Goal: Information Seeking & Learning: Learn about a topic

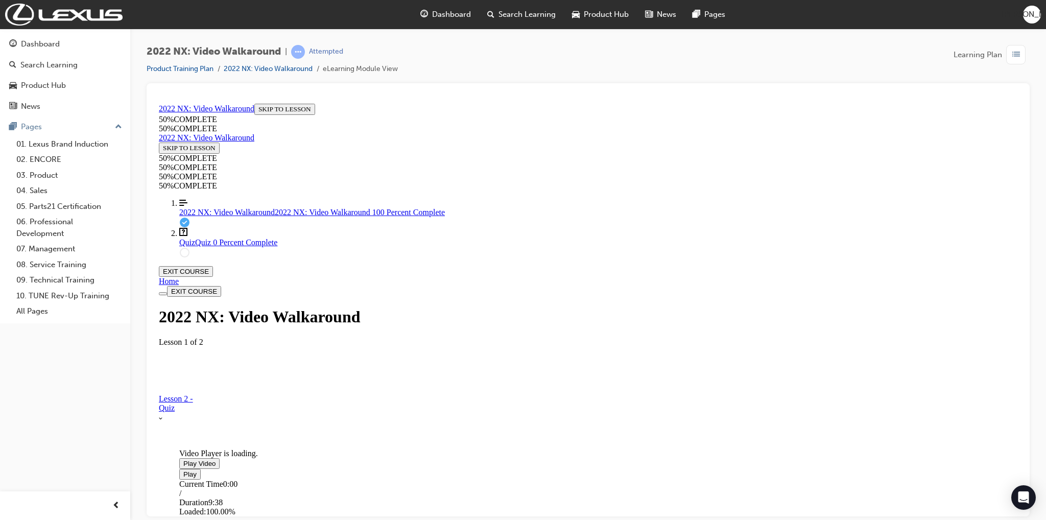
scroll to position [86, 0]
click at [666, 412] on div "Quiz" at bounding box center [588, 407] width 859 height 9
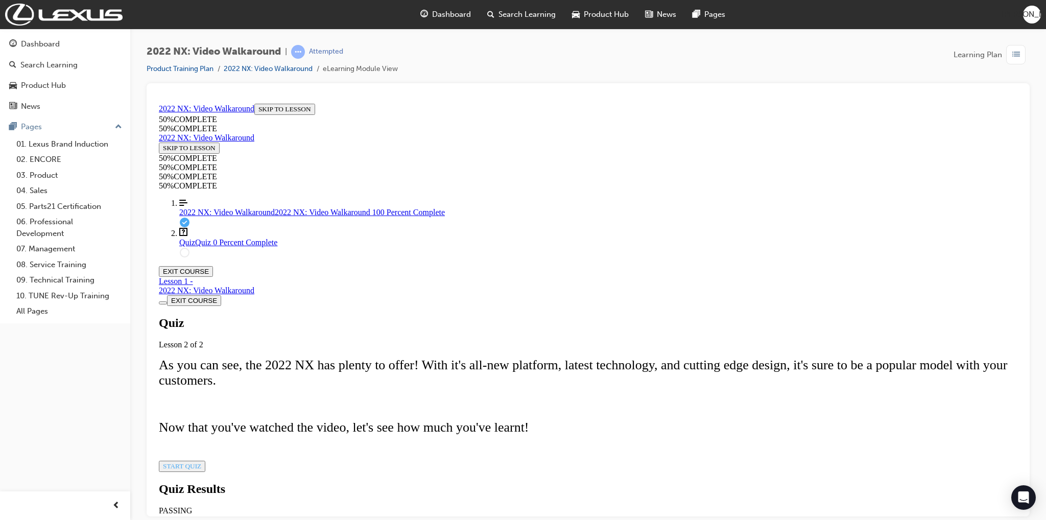
scroll to position [61, 0]
click at [507, 443] on div "Quiz Lesson 2 of 2 As you can see, the 2022 NX has plenty to offer! With it's a…" at bounding box center [588, 394] width 859 height 156
click at [201, 462] on span "START QUIZ" at bounding box center [182, 466] width 38 height 8
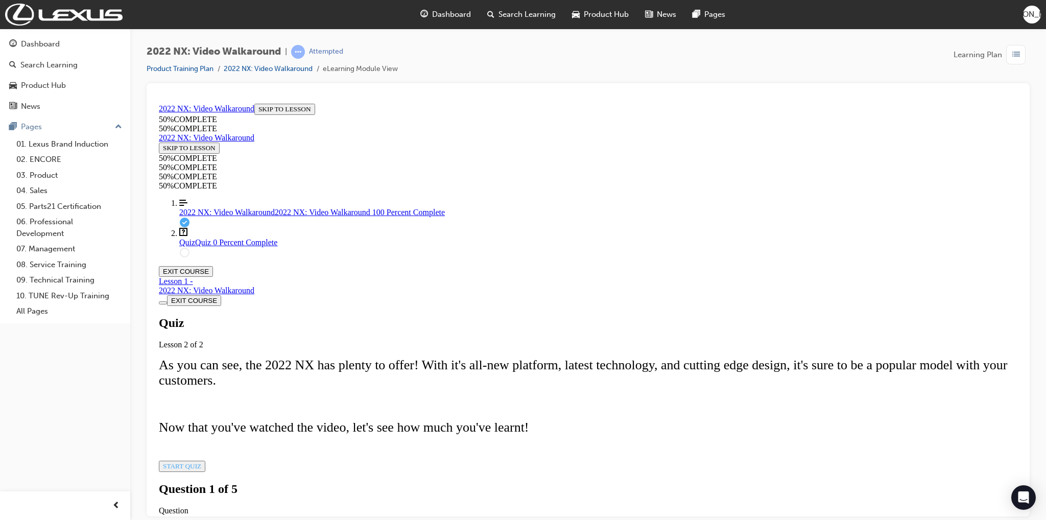
scroll to position [61, 0]
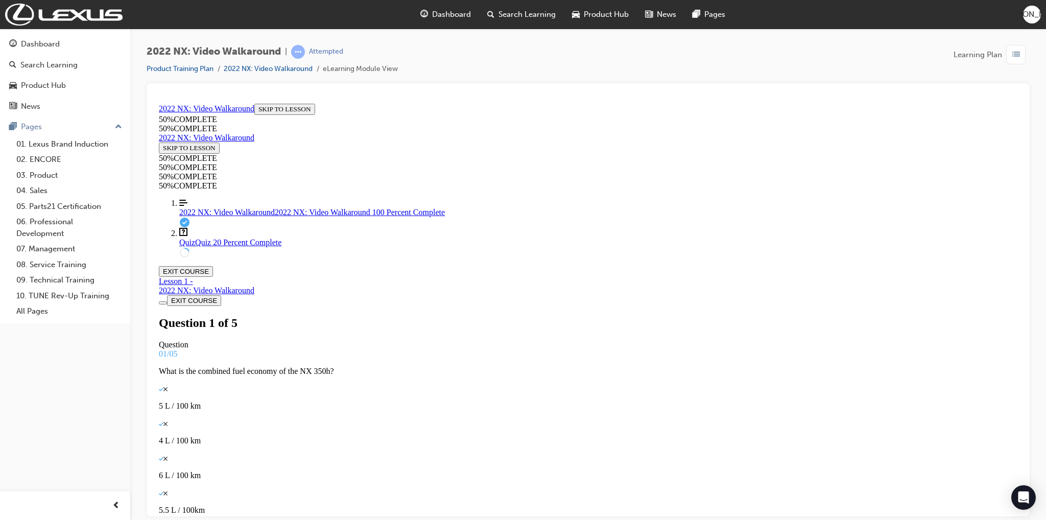
scroll to position [2, 0]
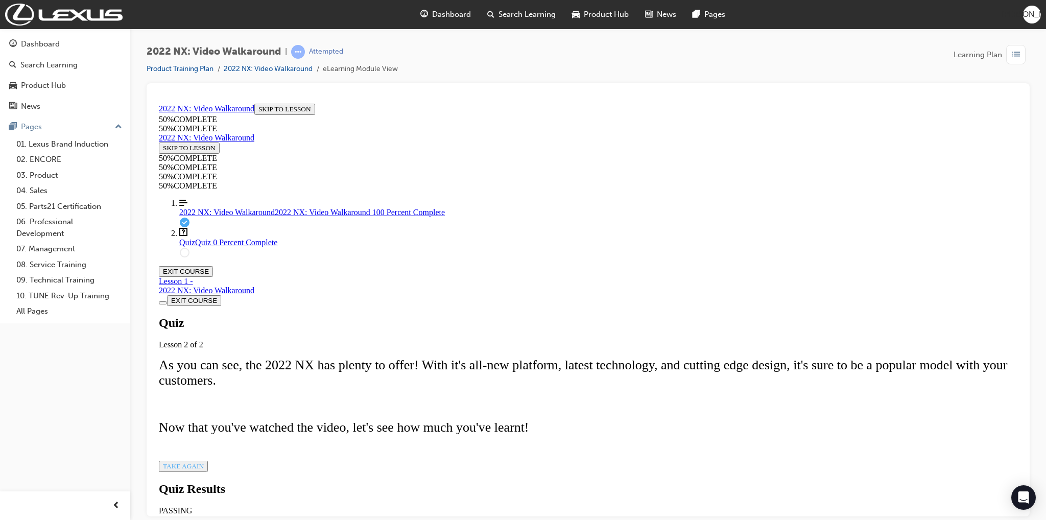
click at [204, 462] on span "TAKE AGAIN" at bounding box center [183, 466] width 41 height 8
click at [229, 217] on link "Align left Three vertical lines aligned to the left 2022 NX: Video Walkaround 2…" at bounding box center [598, 207] width 838 height 18
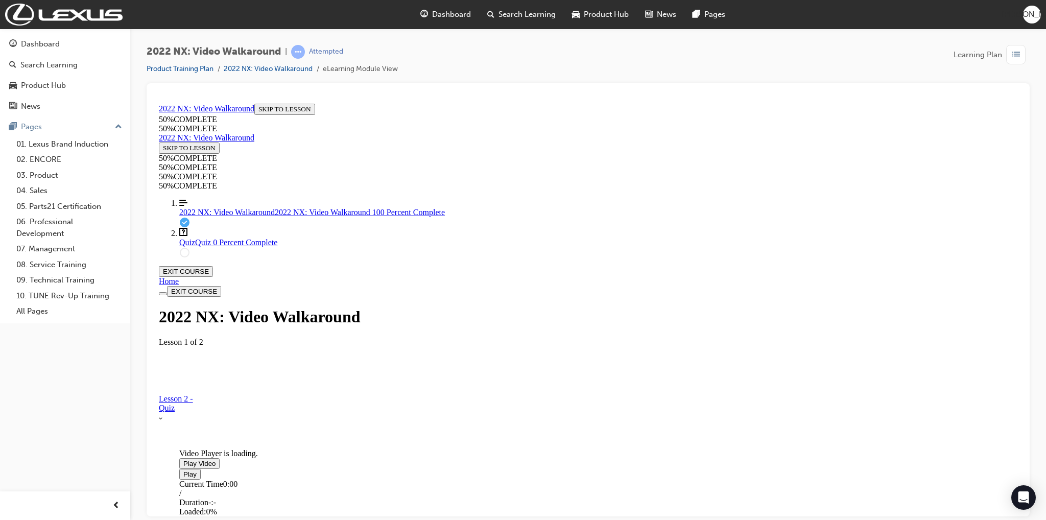
scroll to position [86, 0]
click at [333, 448] on div "Video player. You can use the space bar to toggle playback and arrow keys to sc…" at bounding box center [255, 448] width 153 height 0
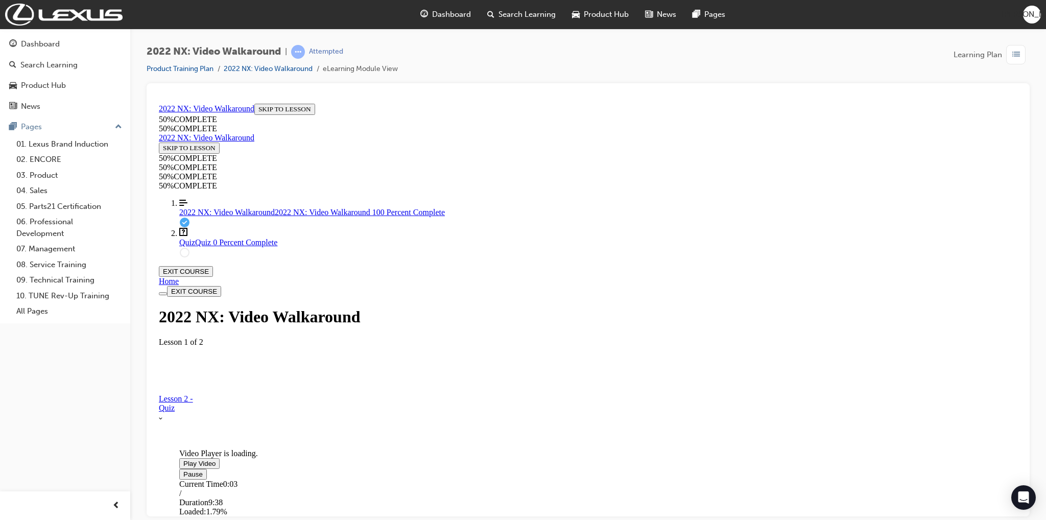
drag, startPoint x: 765, startPoint y: 397, endPoint x: 754, endPoint y: 395, distance: 10.3
click at [333, 370] on video "Video player. You can use the space bar to toggle playback and arrow keys to sc…" at bounding box center [255, 408] width 153 height 77
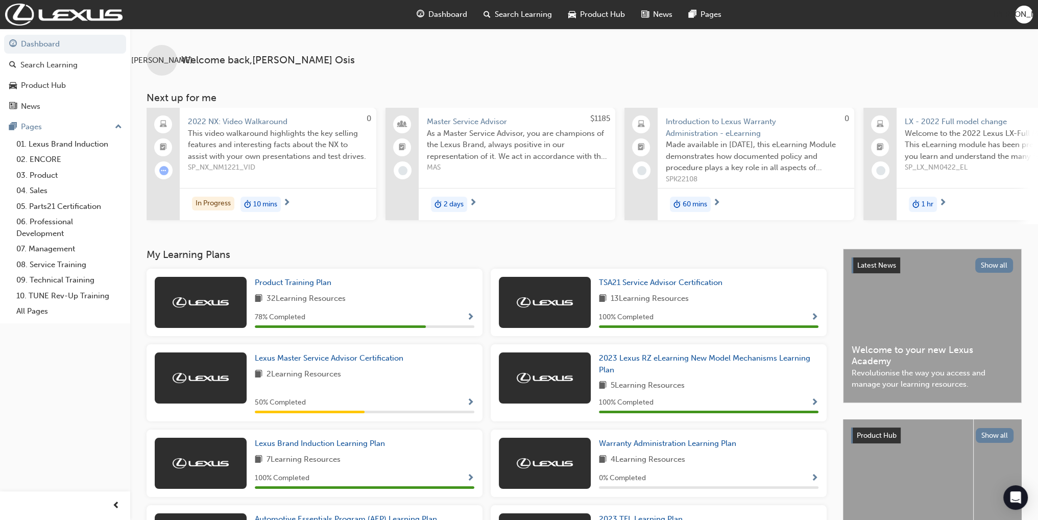
click at [500, 14] on span "Search Learning" at bounding box center [523, 15] width 57 height 12
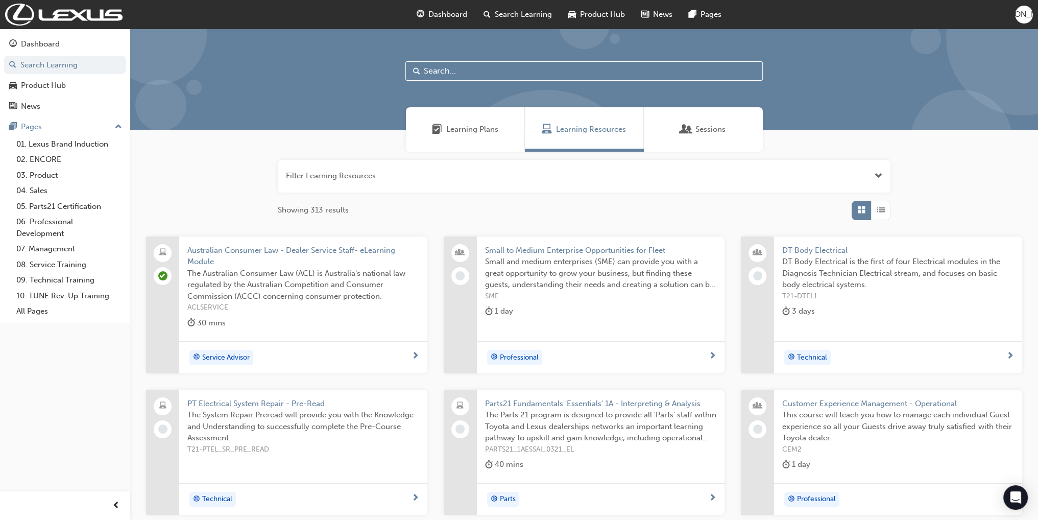
click at [452, 68] on input "text" at bounding box center [585, 70] width 358 height 19
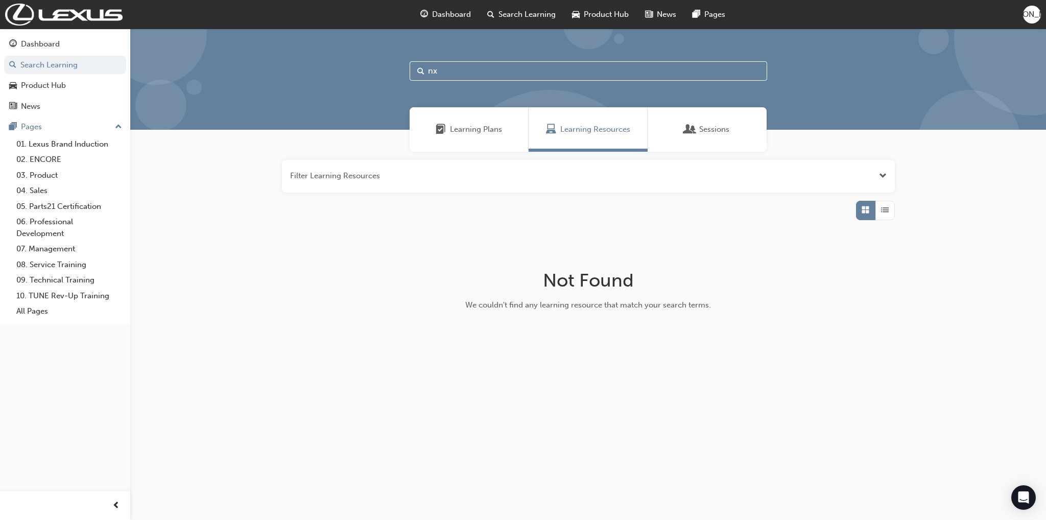
type input "nx"
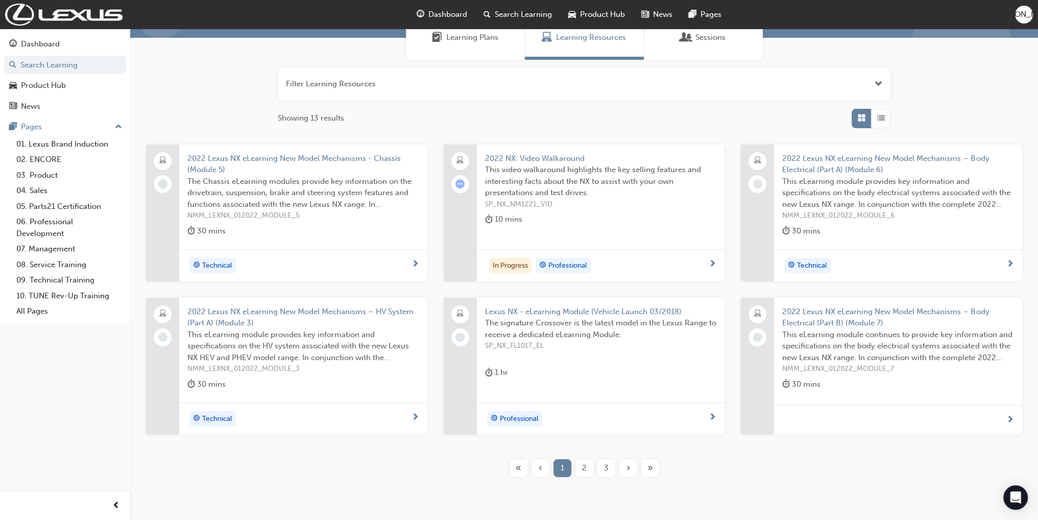
scroll to position [102, 0]
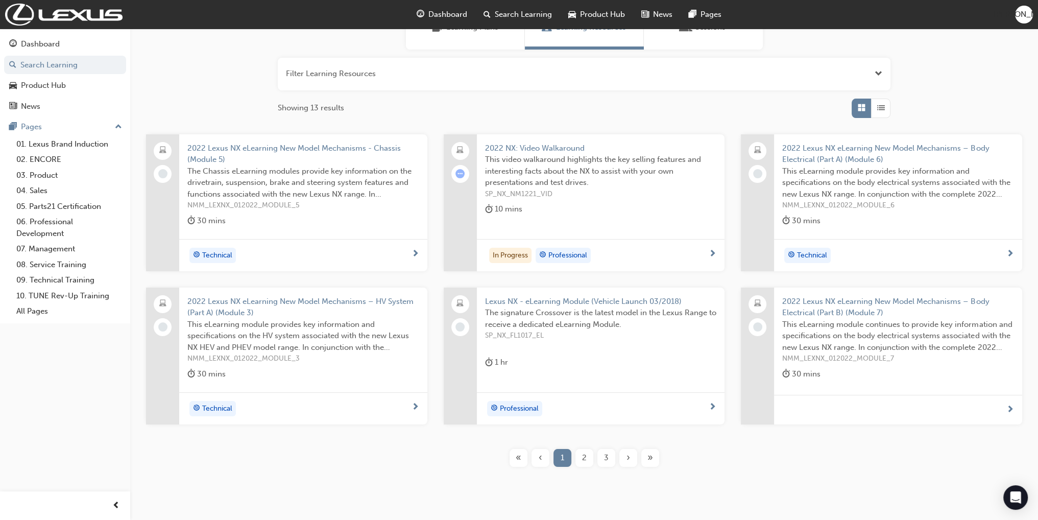
click at [580, 456] on div "2" at bounding box center [585, 458] width 18 height 18
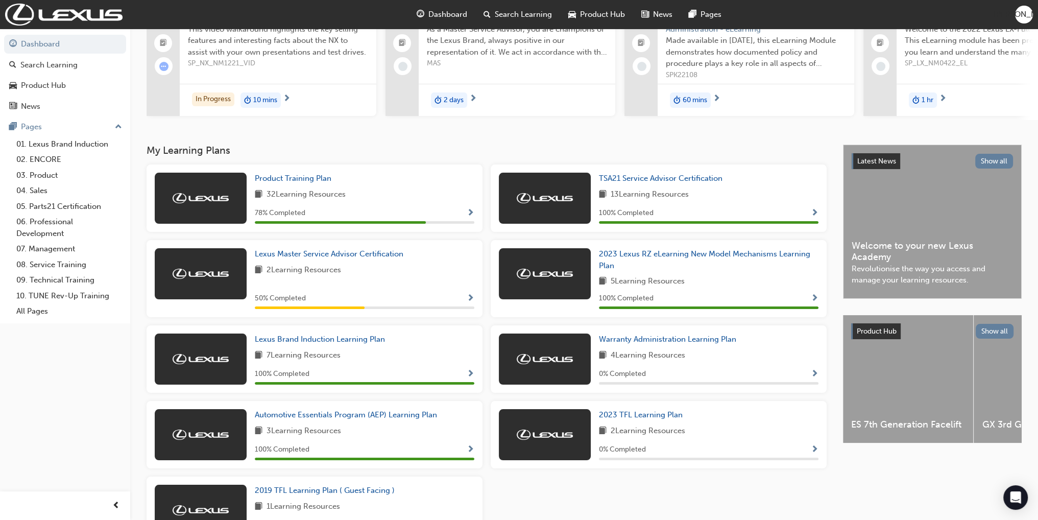
scroll to position [153, 0]
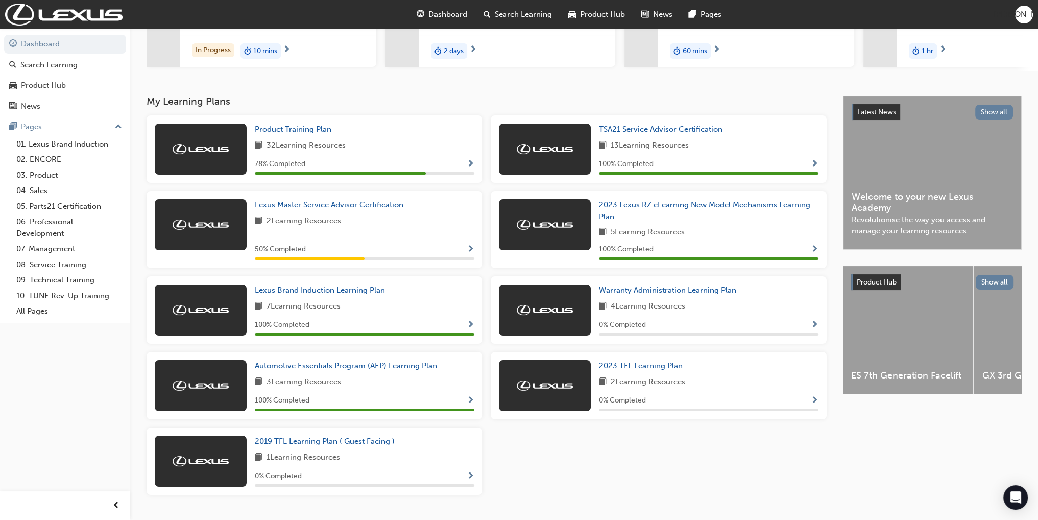
click at [468, 168] on span "Show Progress" at bounding box center [471, 164] width 8 height 9
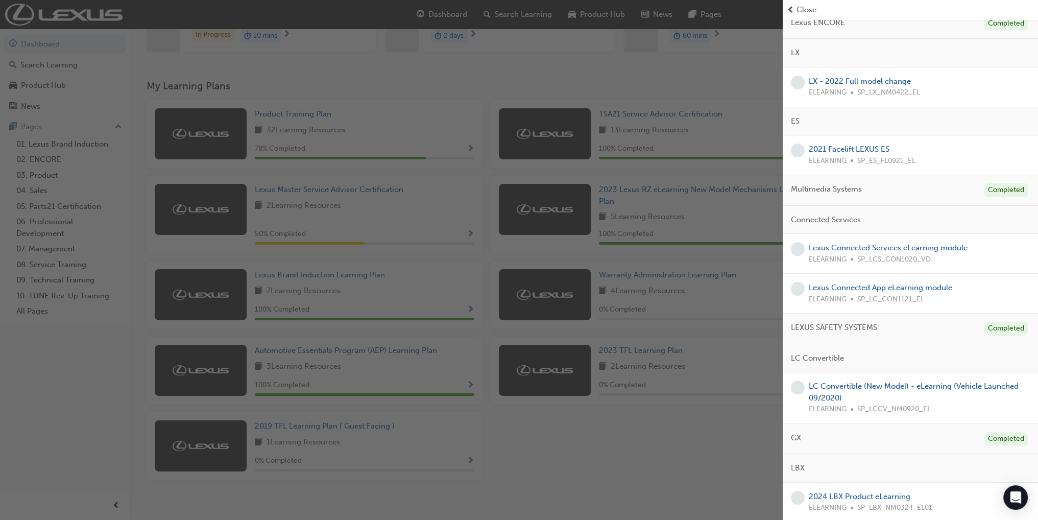
scroll to position [182, 0]
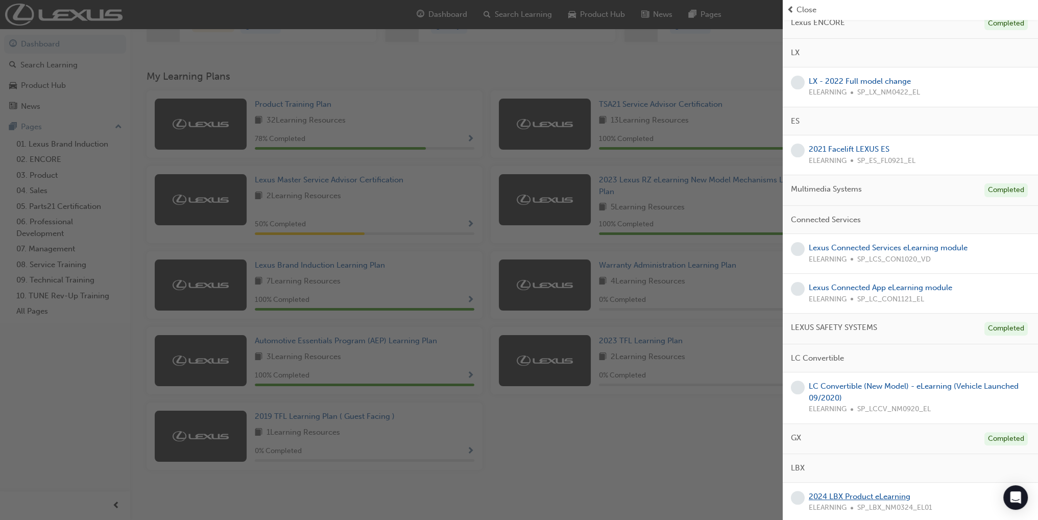
click at [863, 495] on link "2024 LBX Product eLearning" at bounding box center [860, 496] width 102 height 9
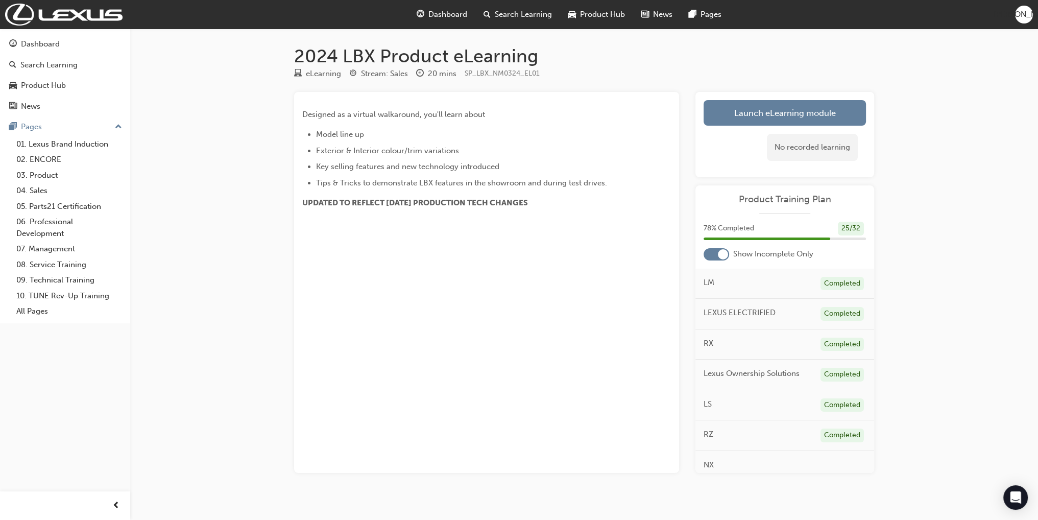
click at [548, 273] on div "Designed as a virtual walkaround, you'll learn about Model line up Exterior & I…" at bounding box center [486, 282] width 385 height 381
click at [761, 116] on link "Launch eLearning module" at bounding box center [785, 113] width 162 height 26
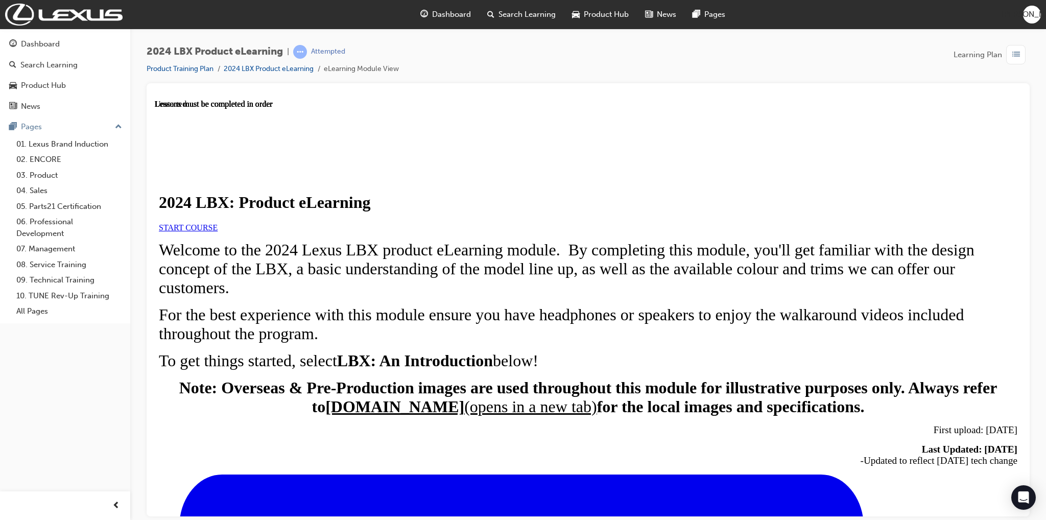
click at [218, 231] on span "START COURSE" at bounding box center [188, 227] width 59 height 9
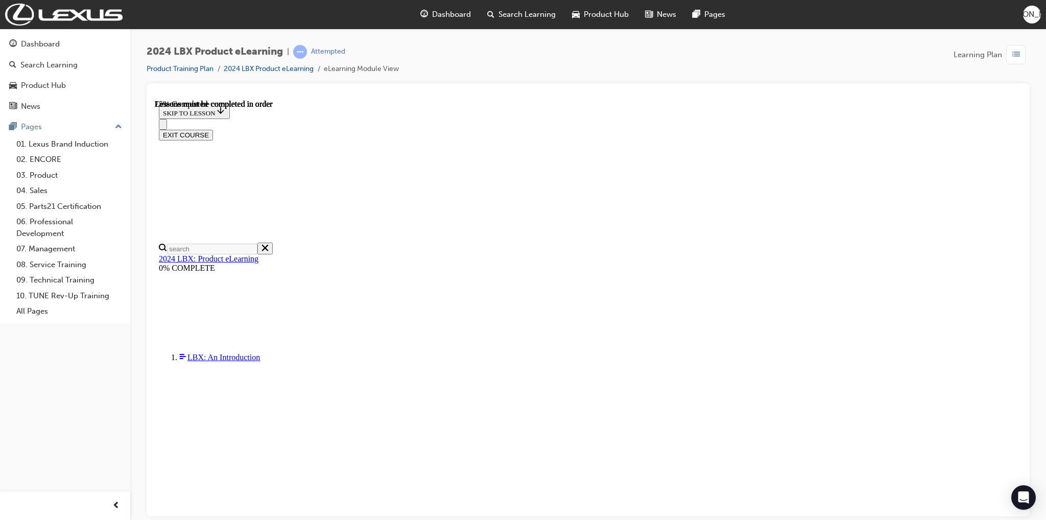
scroll to position [1364, 0]
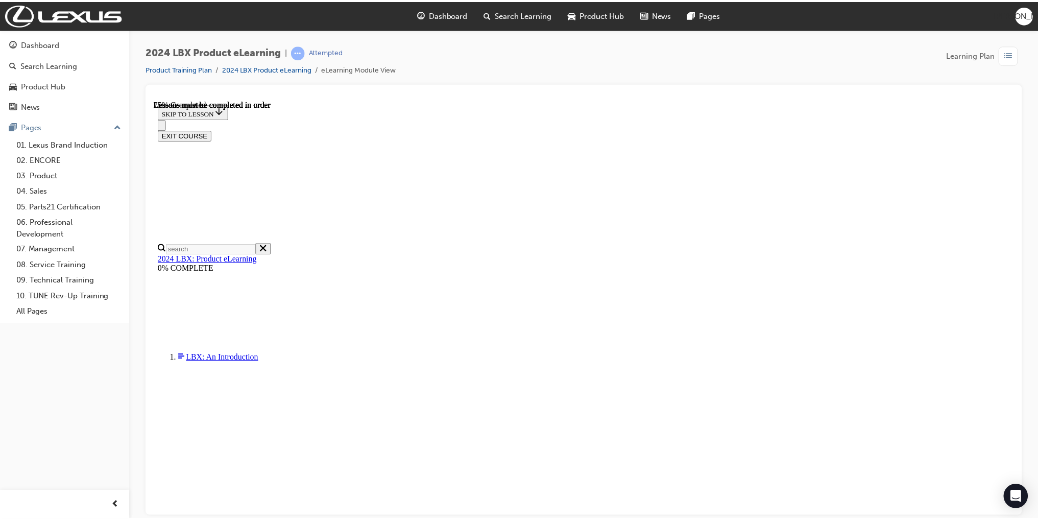
scroll to position [1498, 0]
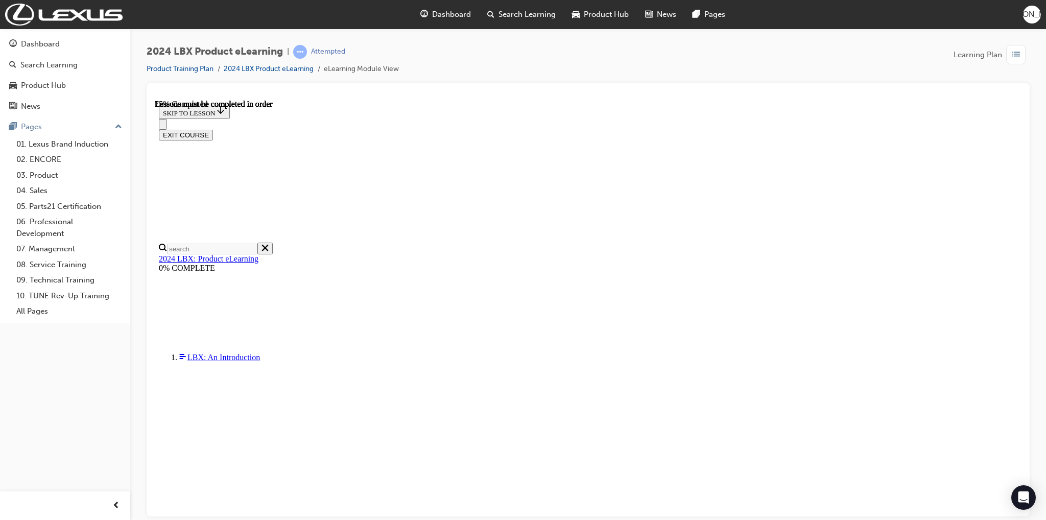
click at [192, 66] on link "Product Training Plan" at bounding box center [180, 68] width 67 height 9
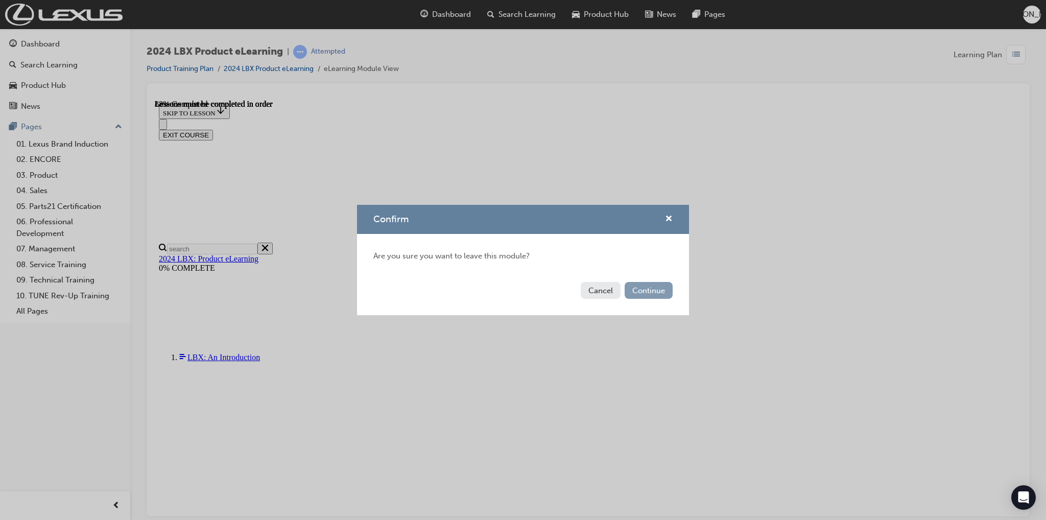
click at [658, 289] on button "Continue" at bounding box center [649, 290] width 48 height 17
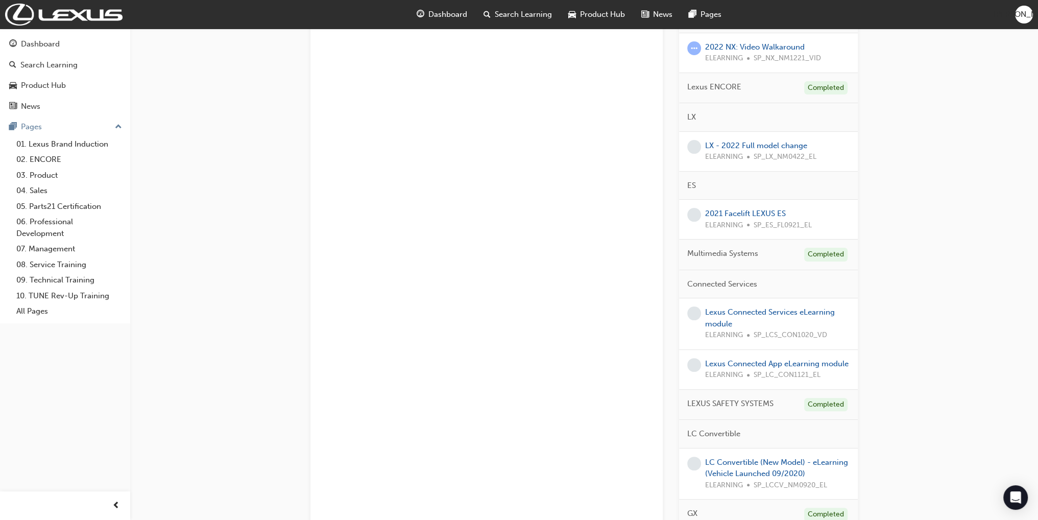
scroll to position [102, 0]
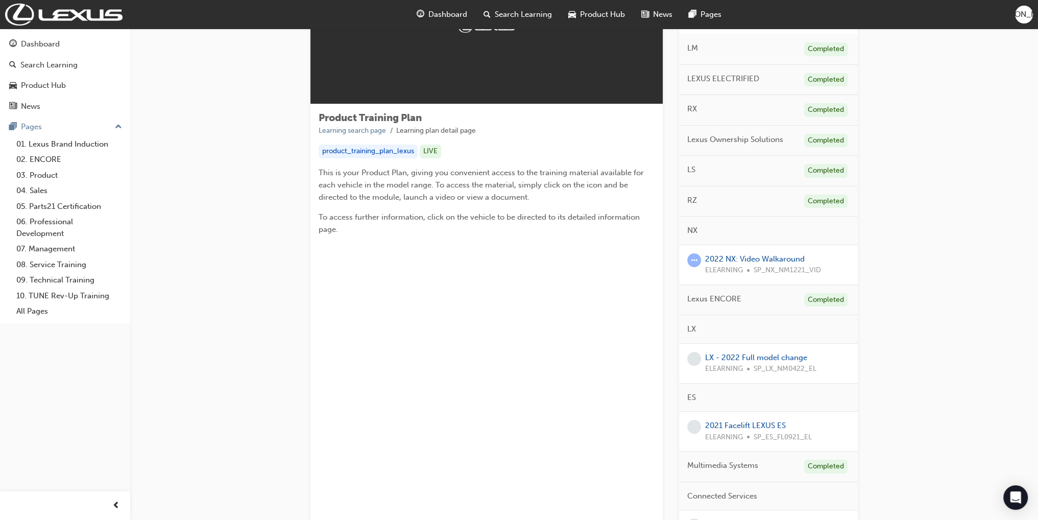
click at [744, 228] on div "NX" at bounding box center [768, 231] width 179 height 29
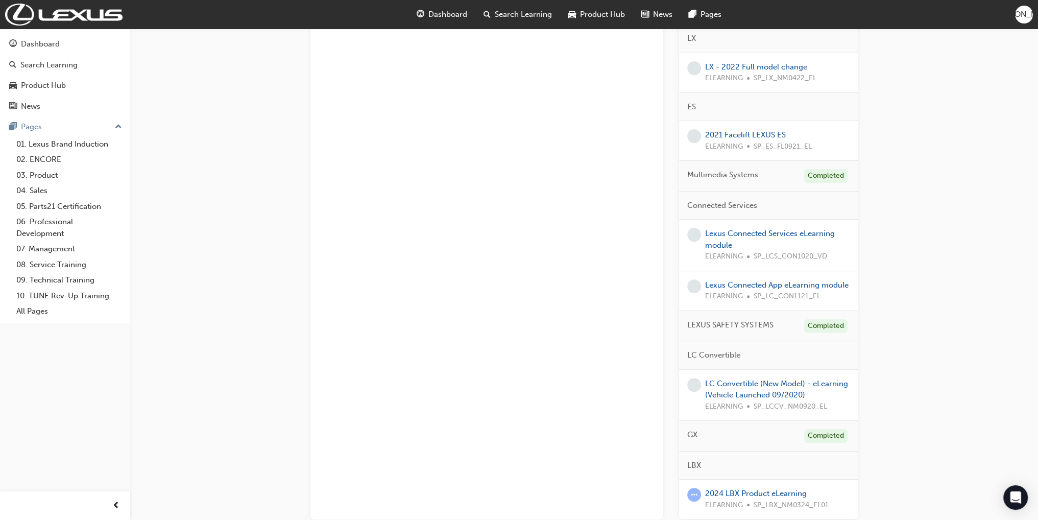
scroll to position [464, 0]
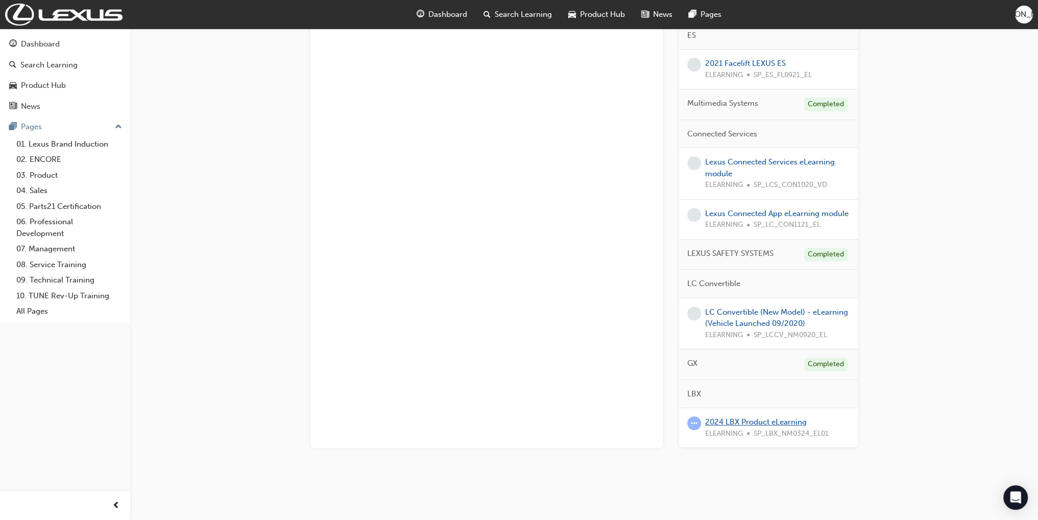
click at [773, 417] on link "2024 LBX Product eLearning" at bounding box center [756, 421] width 102 height 9
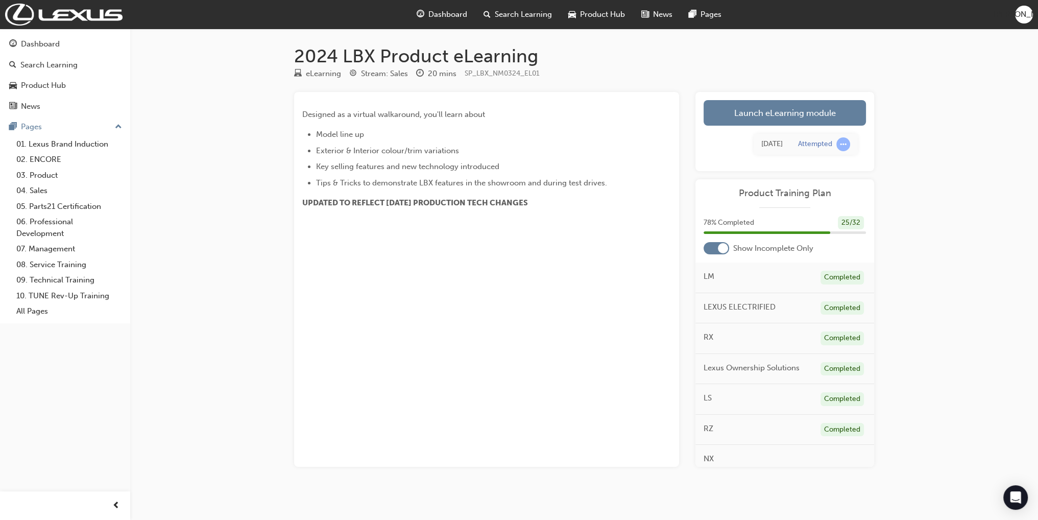
scroll to position [5, 0]
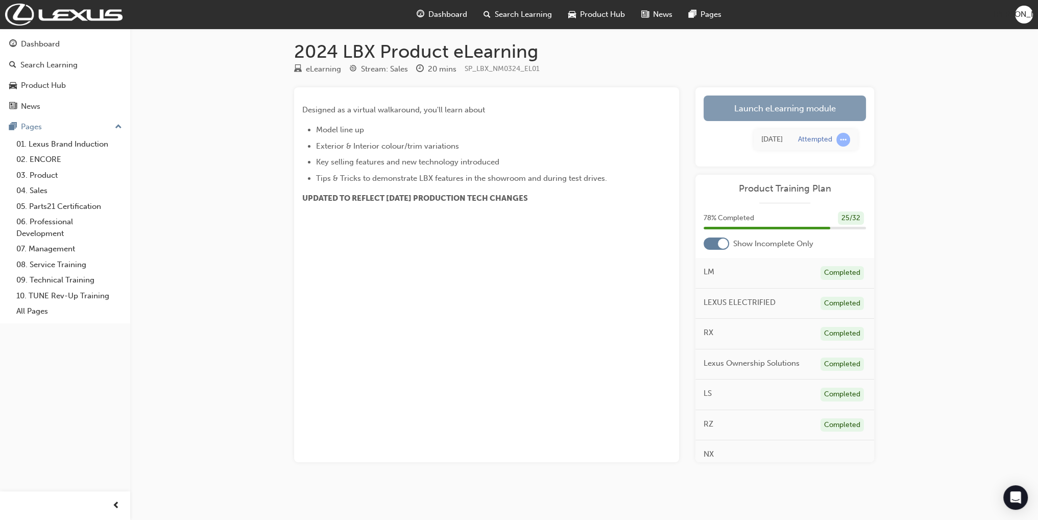
click at [732, 106] on link "Launch eLearning module" at bounding box center [785, 109] width 162 height 26
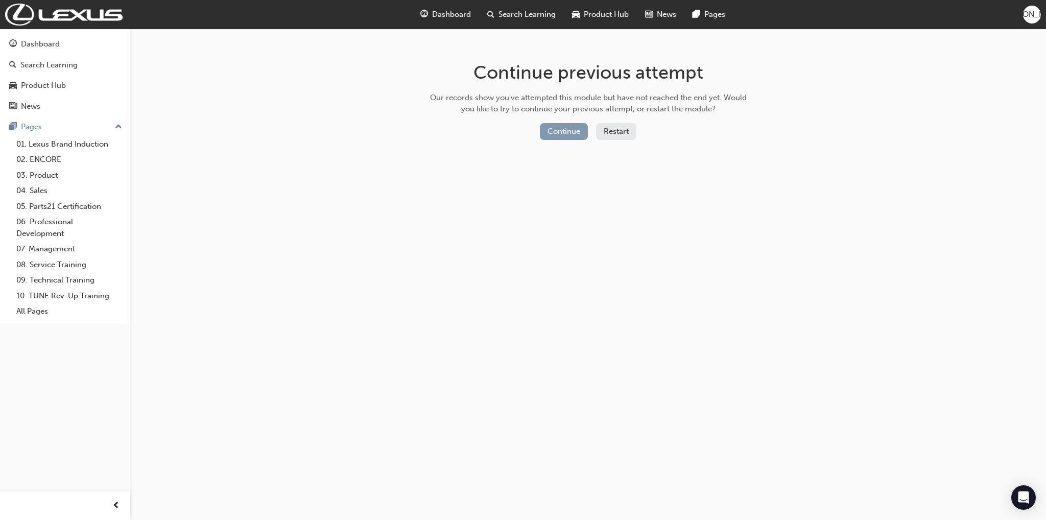
click at [549, 128] on button "Continue" at bounding box center [564, 131] width 48 height 17
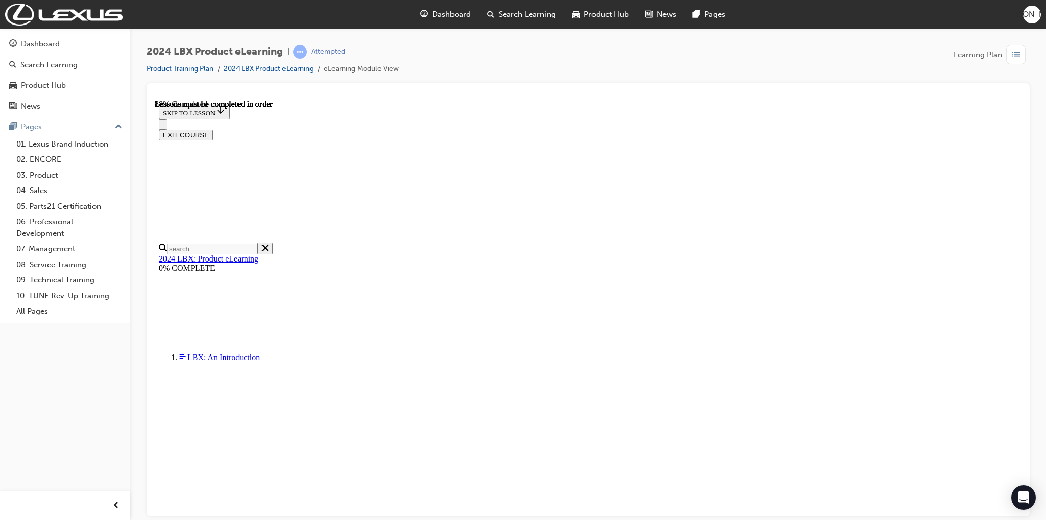
scroll to position [1555, 0]
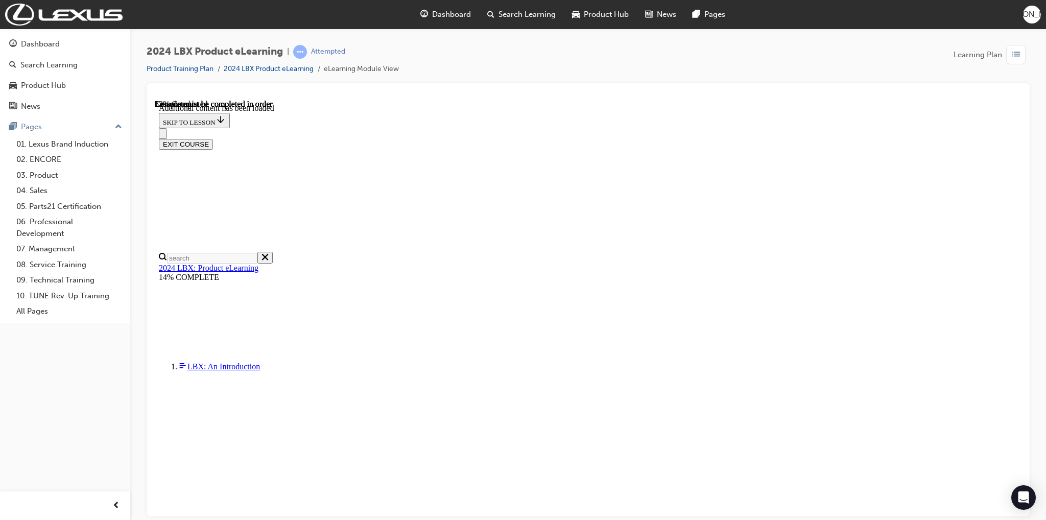
scroll to position [652, 0]
drag, startPoint x: 731, startPoint y: 226, endPoint x: 763, endPoint y: 225, distance: 31.2
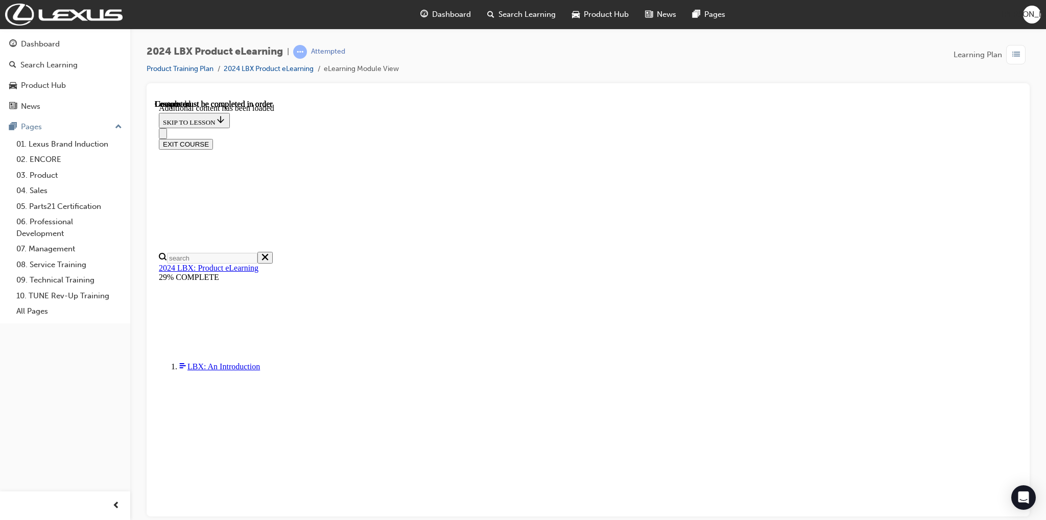
drag, startPoint x: 700, startPoint y: 185, endPoint x: 725, endPoint y: 187, distance: 25.1
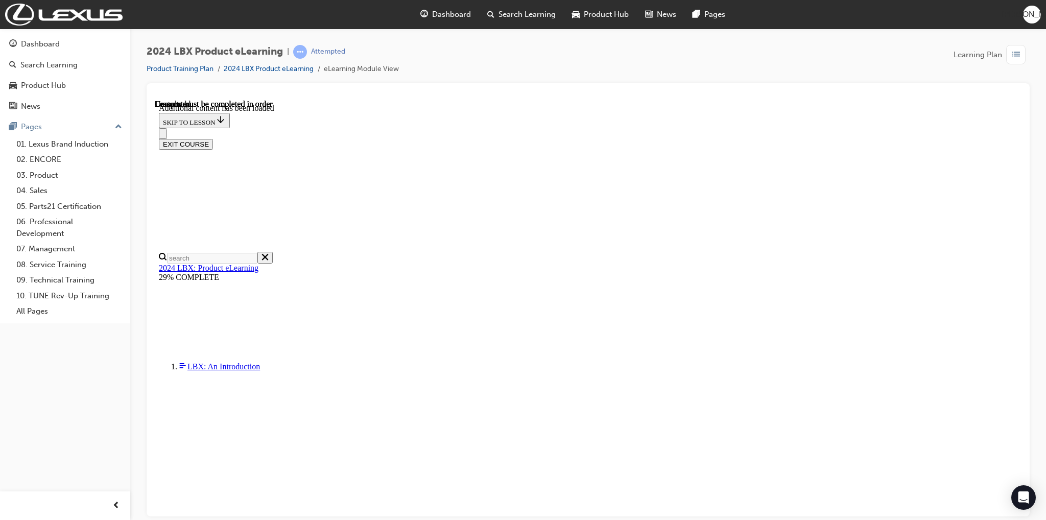
scroll to position [1167, 0]
drag, startPoint x: 435, startPoint y: 174, endPoint x: 487, endPoint y: 187, distance: 53.9
drag, startPoint x: 461, startPoint y: 230, endPoint x: 452, endPoint y: 258, distance: 29.1
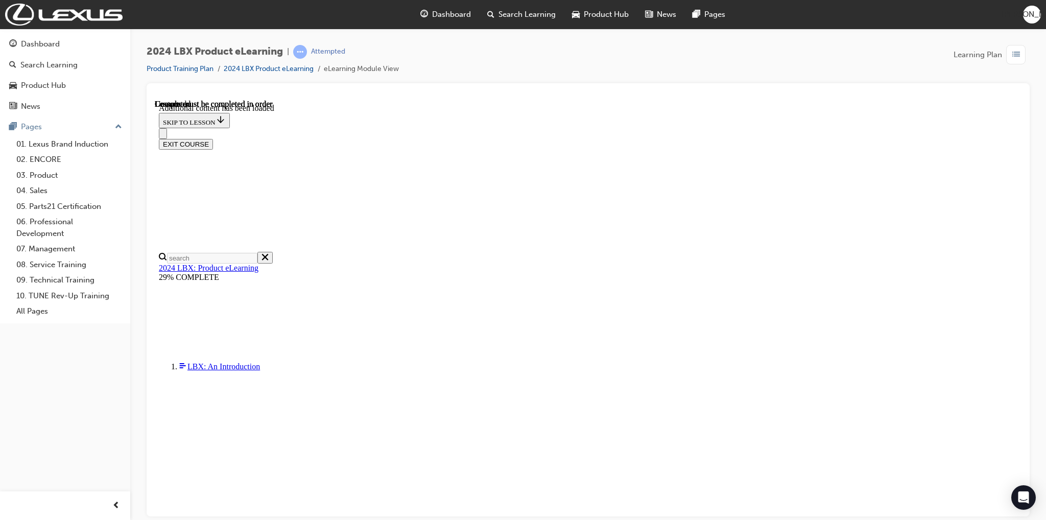
drag, startPoint x: 463, startPoint y: 348, endPoint x: 515, endPoint y: 353, distance: 51.9
drag, startPoint x: 563, startPoint y: 376, endPoint x: 570, endPoint y: 375, distance: 7.2
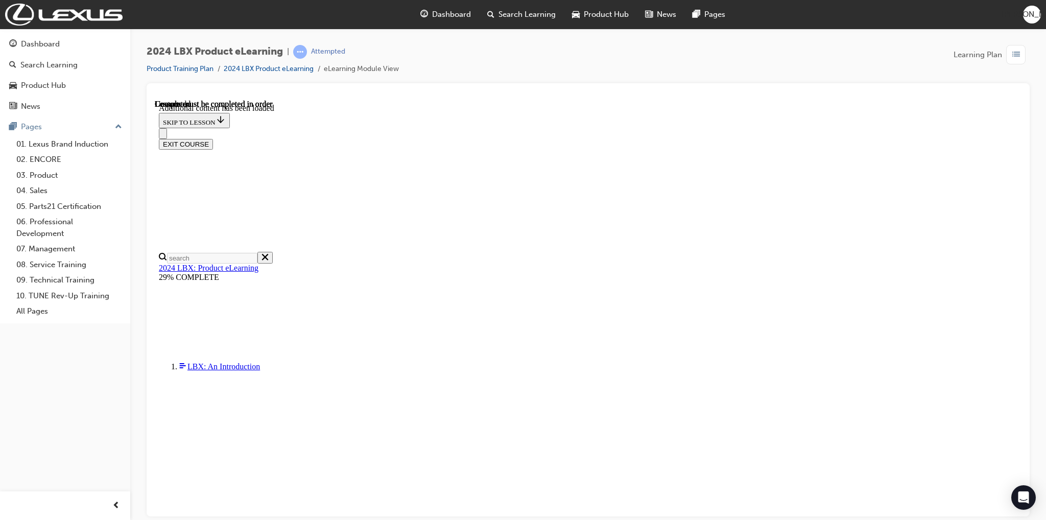
drag, startPoint x: 567, startPoint y: 394, endPoint x: 543, endPoint y: 394, distance: 24.0
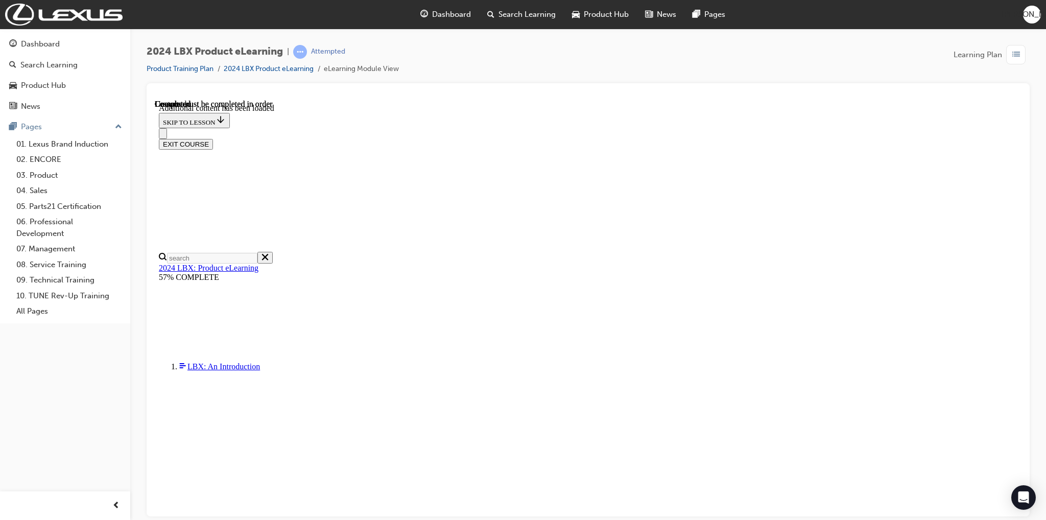
scroll to position [827, 0]
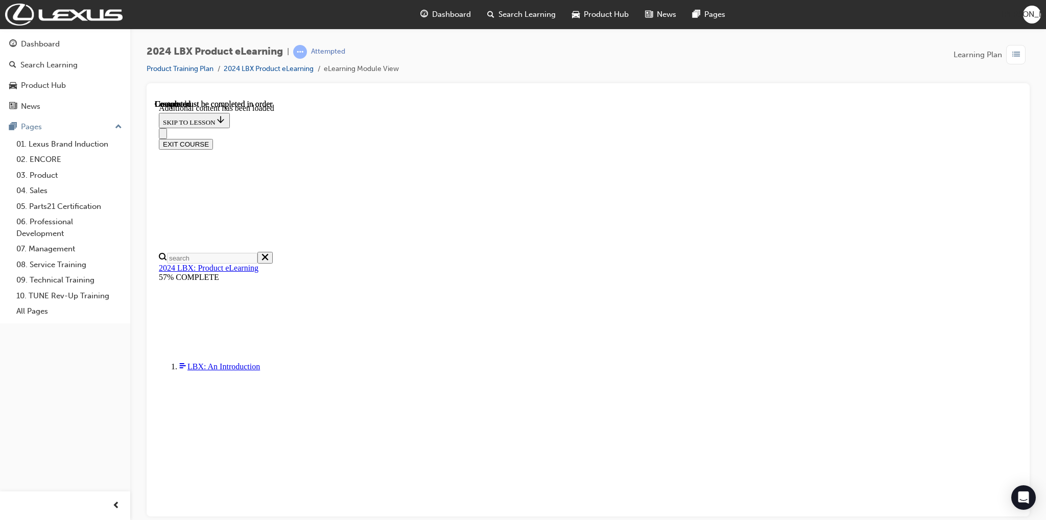
scroll to position [879, 0]
drag, startPoint x: 660, startPoint y: 323, endPoint x: 711, endPoint y: 213, distance: 121.1
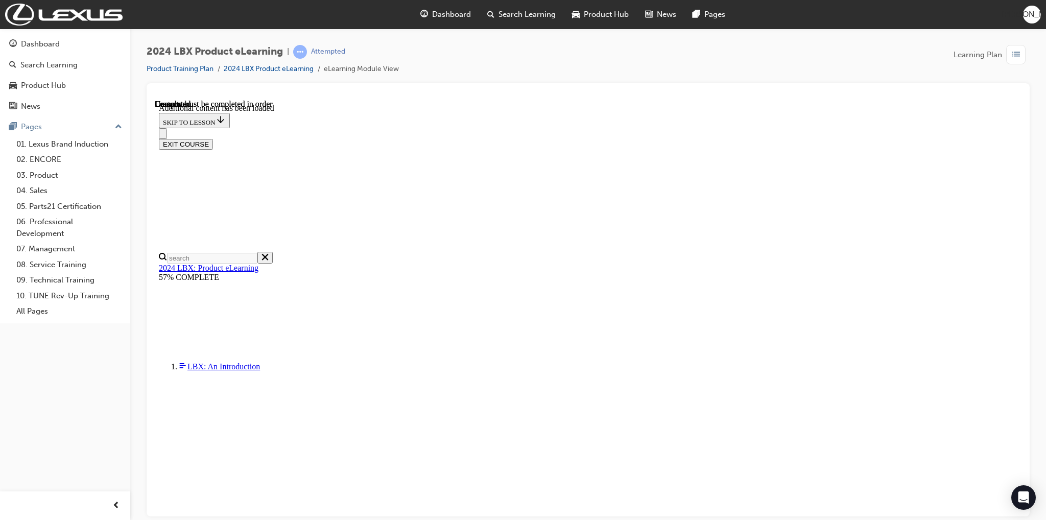
scroll to position [805, 0]
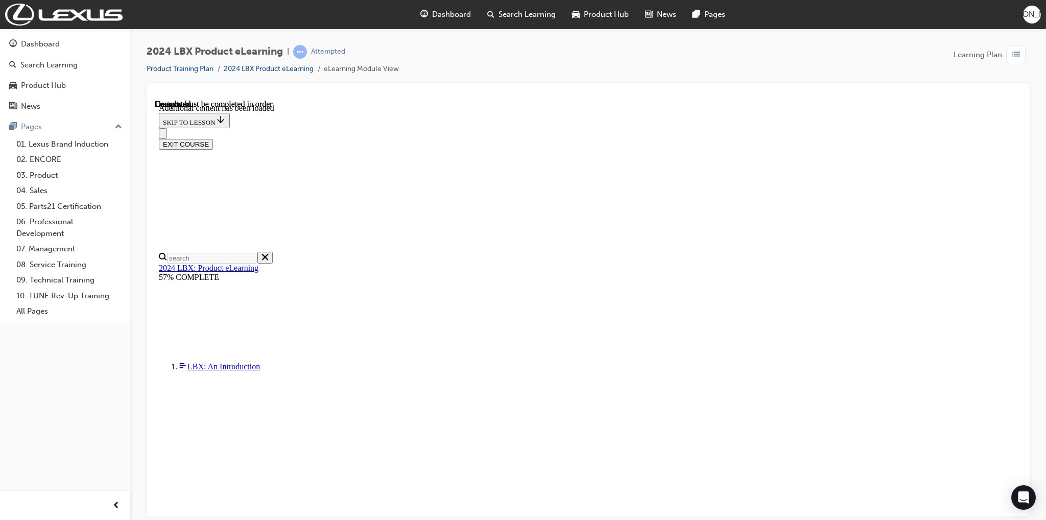
scroll to position [1367, 0]
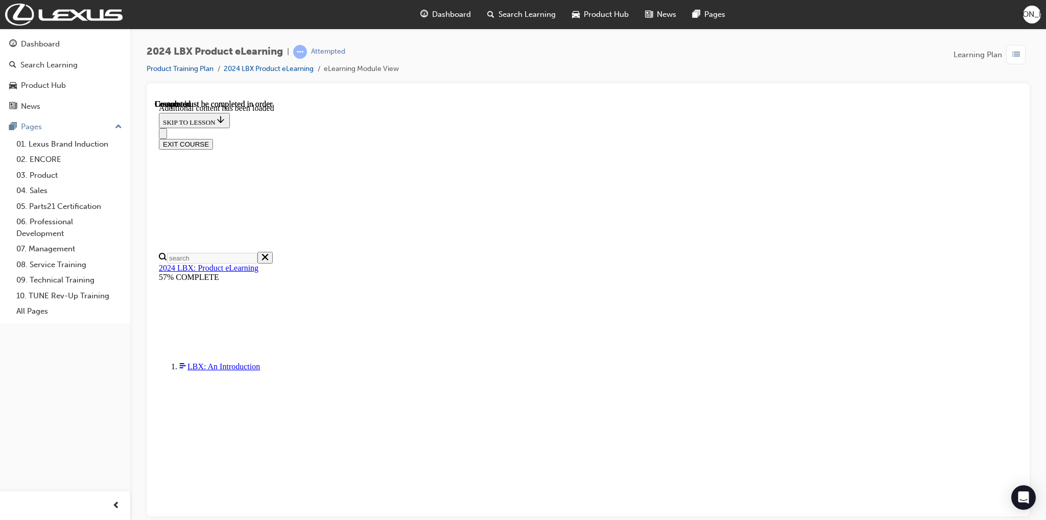
scroll to position [1475, 0]
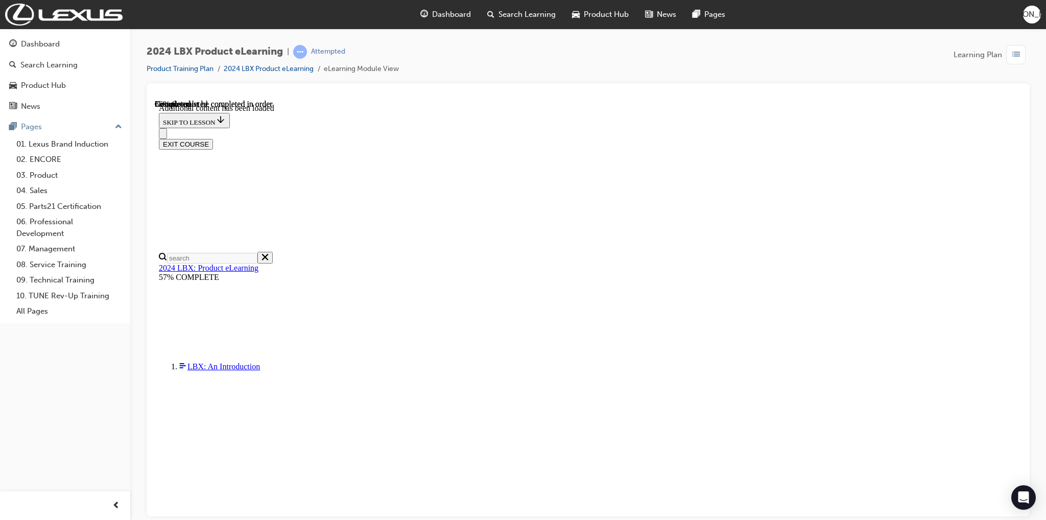
scroll to position [902, 0]
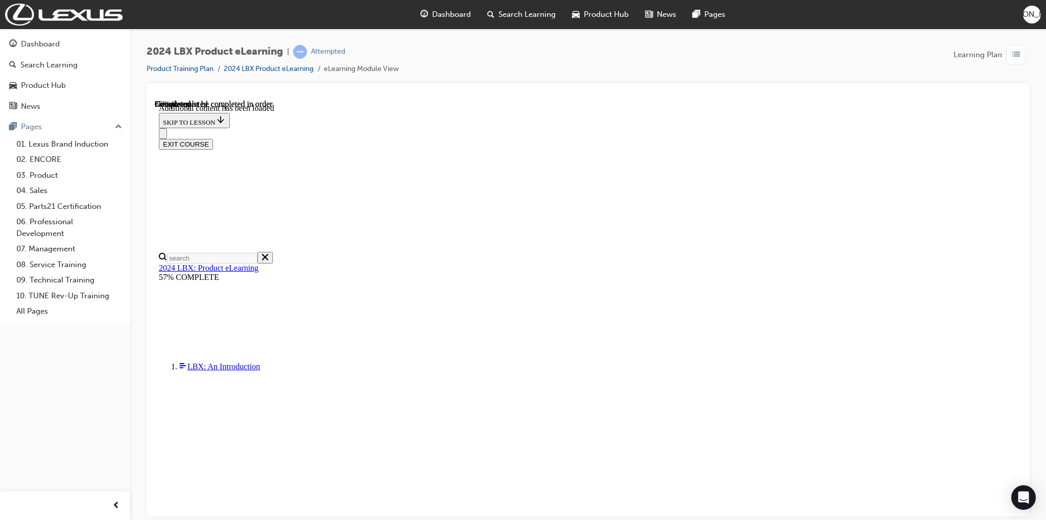
scroll to position [803, 0]
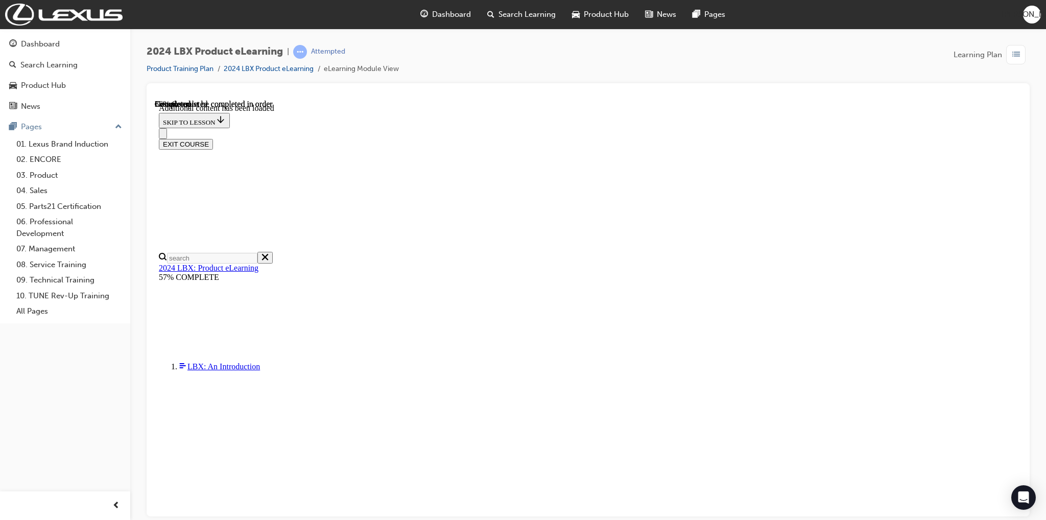
scroll to position [16, 0]
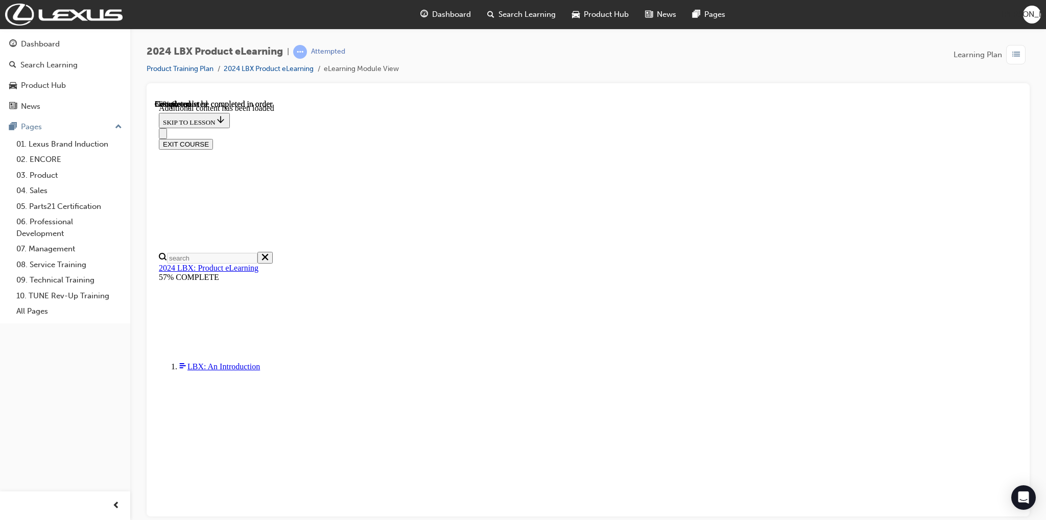
scroll to position [0, 0]
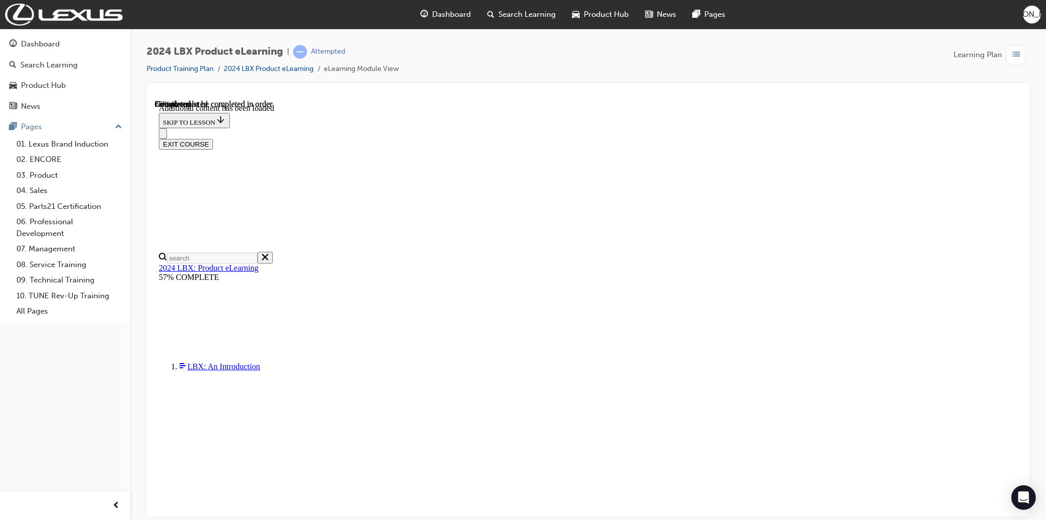
drag, startPoint x: 675, startPoint y: 299, endPoint x: 680, endPoint y: 307, distance: 9.2
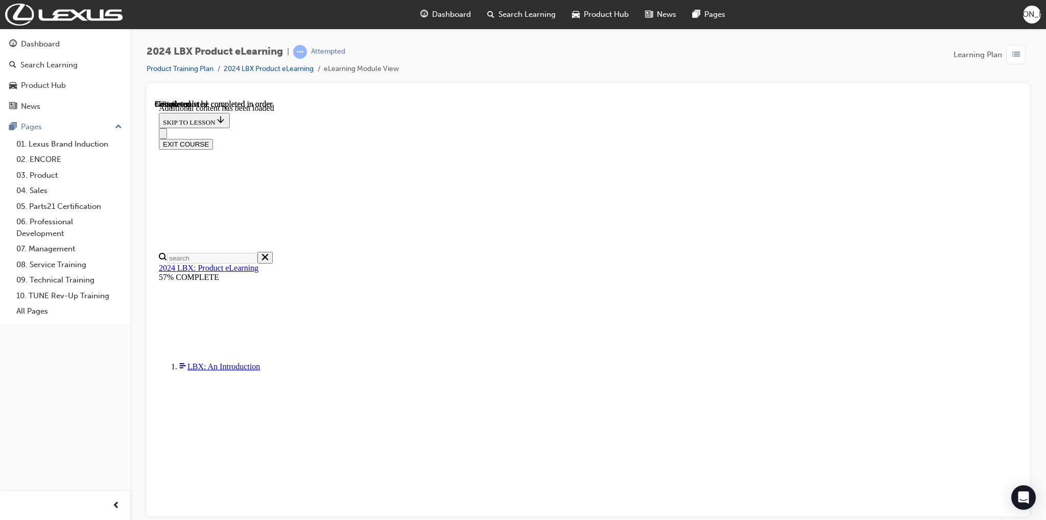
scroll to position [60, 0]
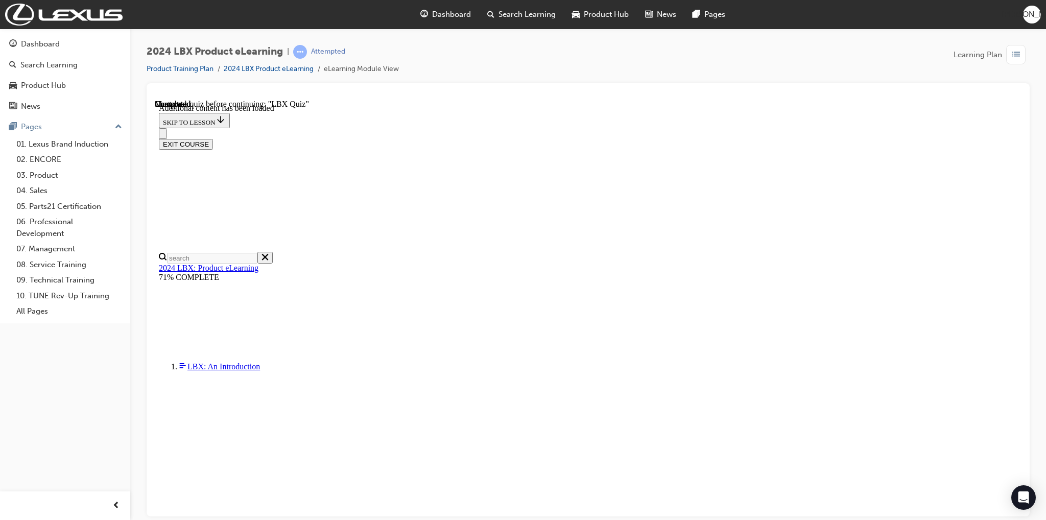
scroll to position [1342, 0]
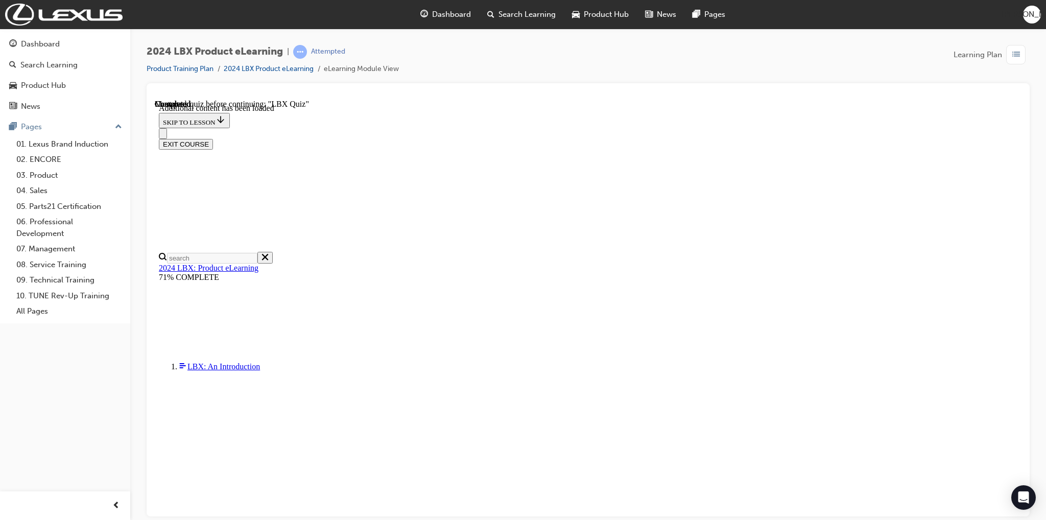
scroll to position [124, 0]
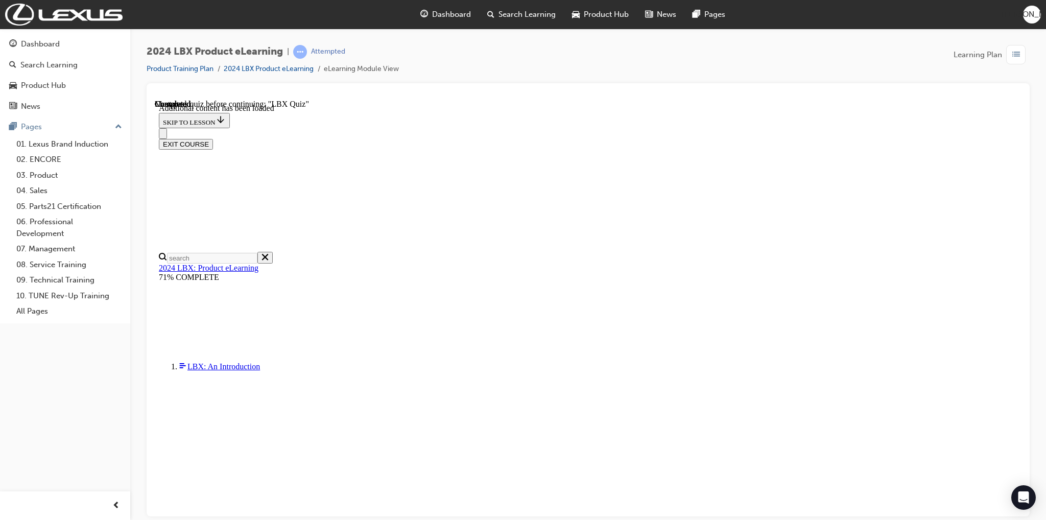
scroll to position [35, 0]
radio input "true"
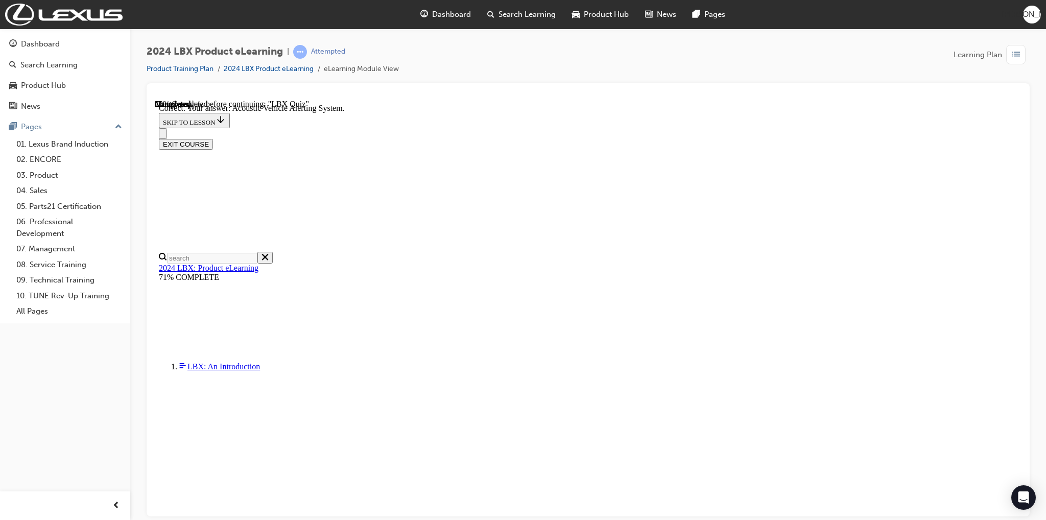
radio input "true"
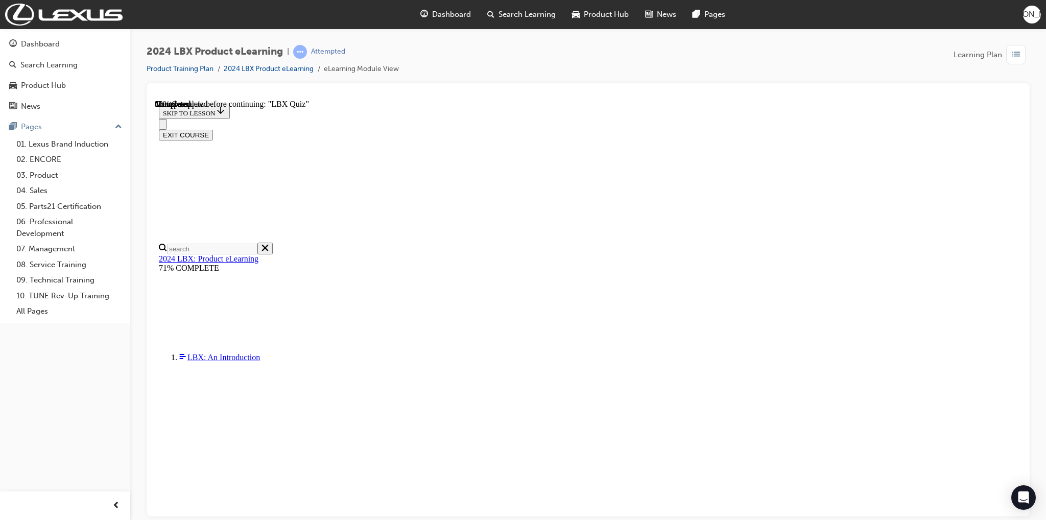
radio input "true"
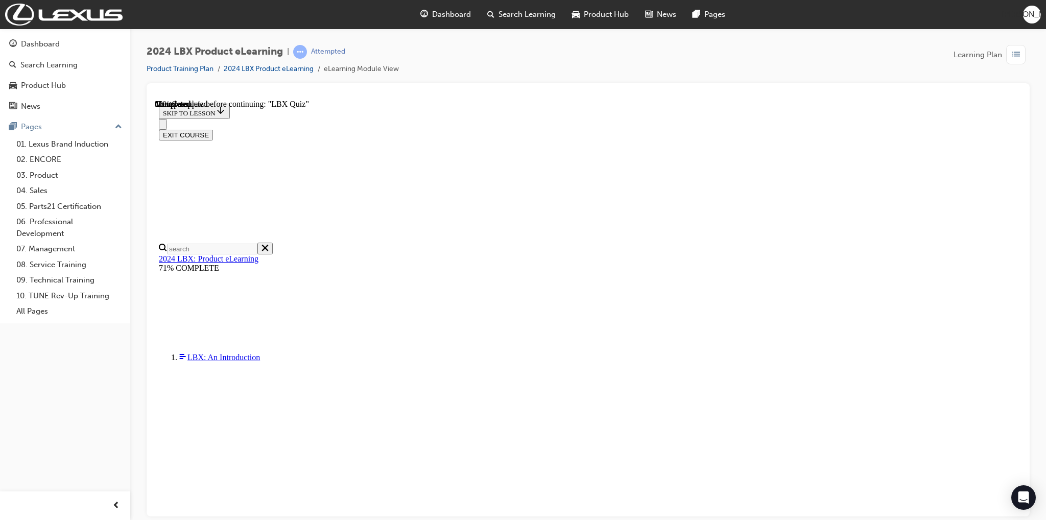
radio input "true"
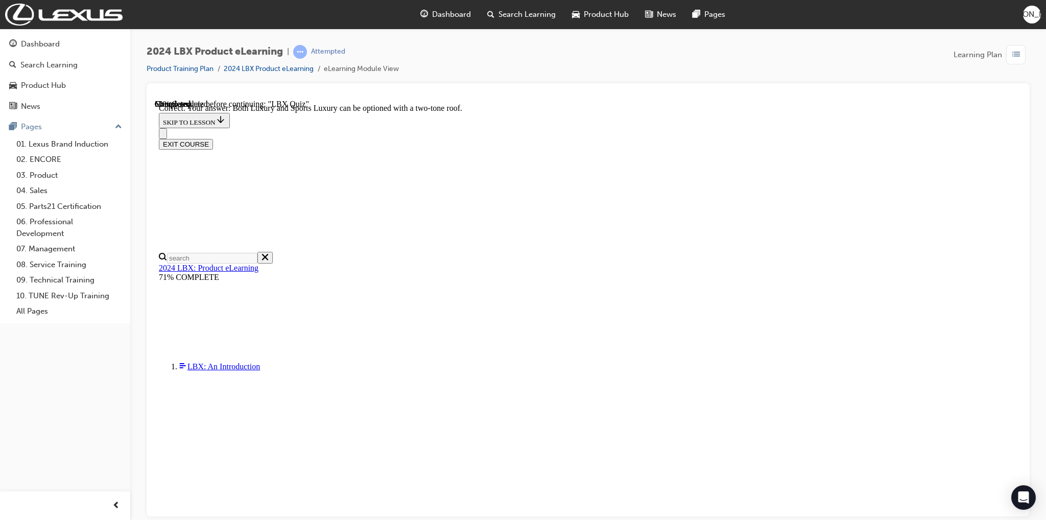
scroll to position [63, 0]
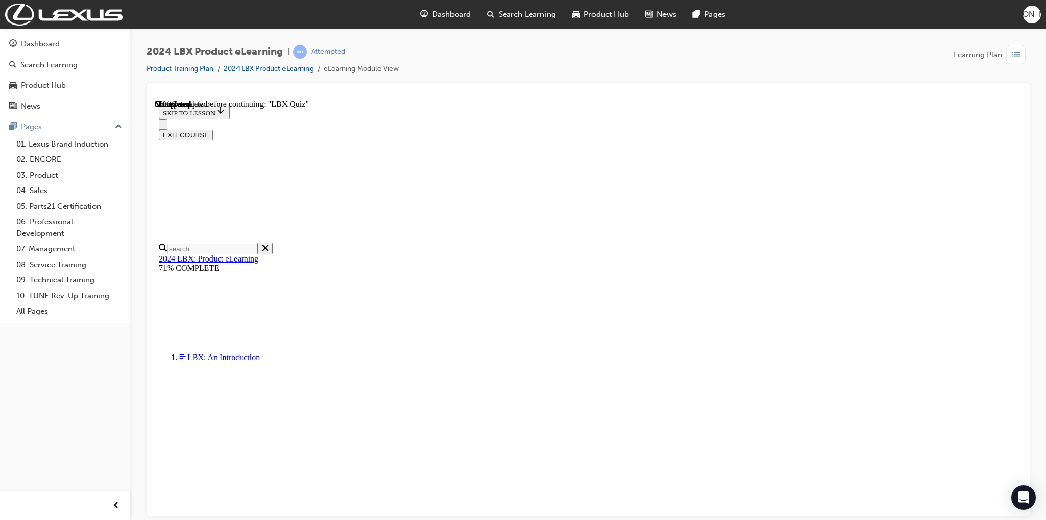
scroll to position [35, 0]
checkbox input "true"
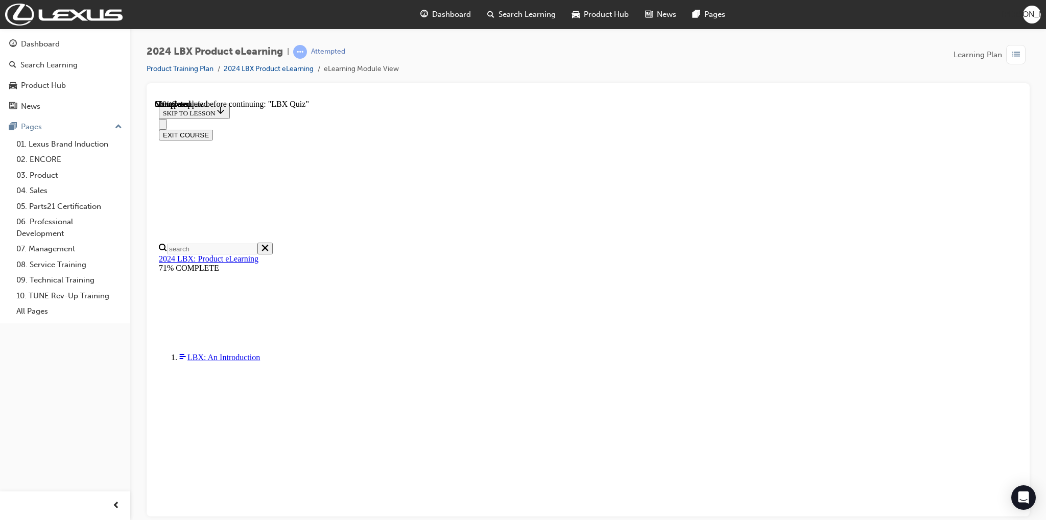
checkbox input "true"
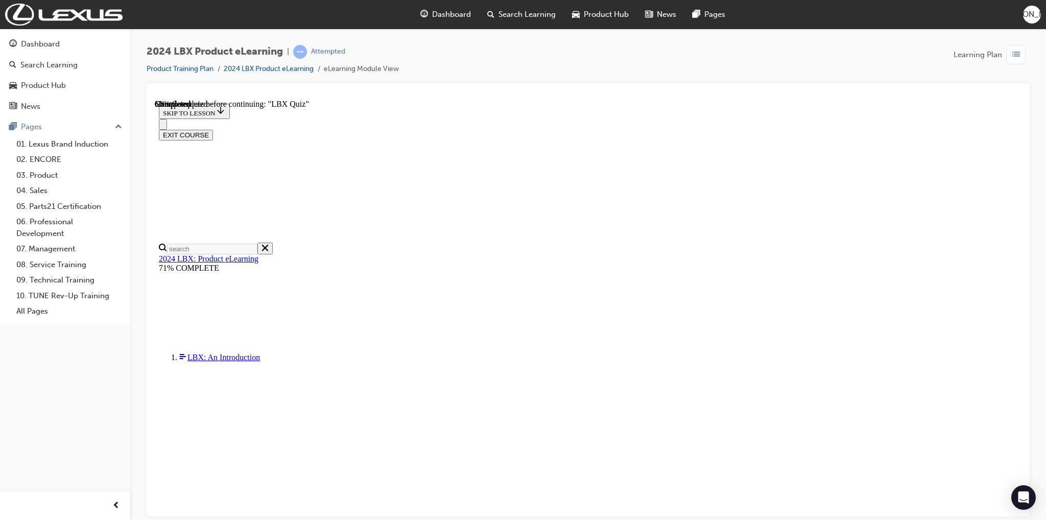
checkbox input "true"
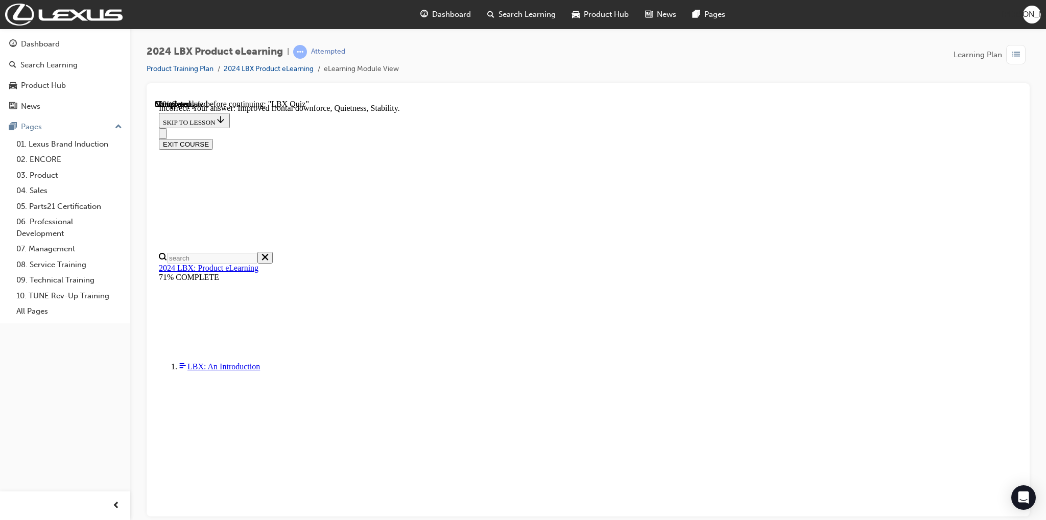
scroll to position [91, 0]
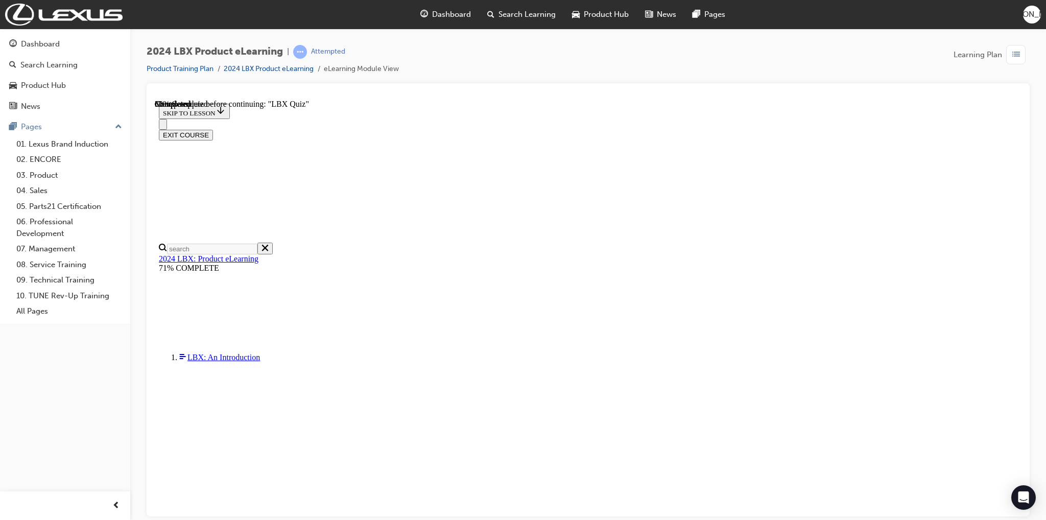
scroll to position [34, 0]
click at [1038, 141] on div "2024 LBX Product eLearning | Attempted Product Training Plan 2024 LBX Product e…" at bounding box center [588, 262] width 916 height 466
drag, startPoint x: 1011, startPoint y: 224, endPoint x: 578, endPoint y: 171, distance: 436.4
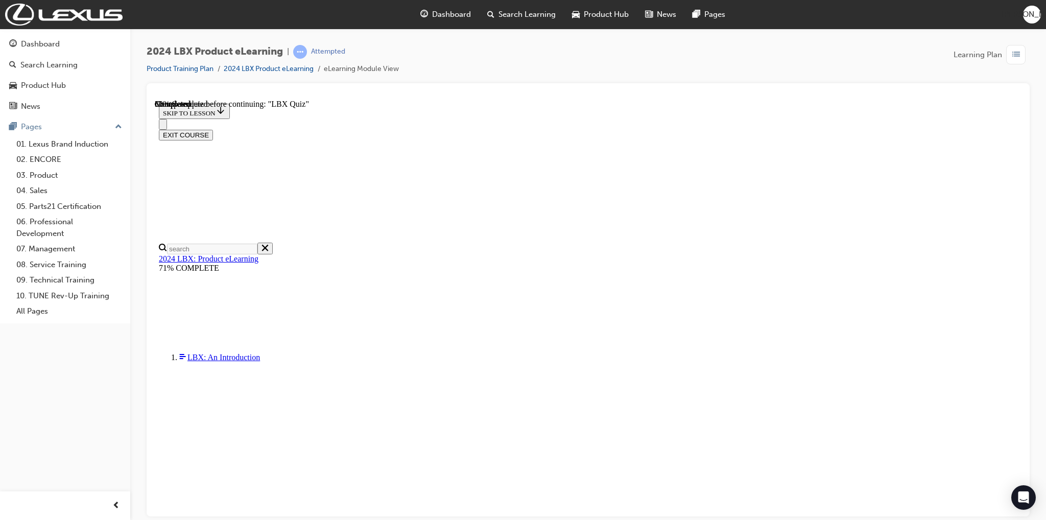
radio input "true"
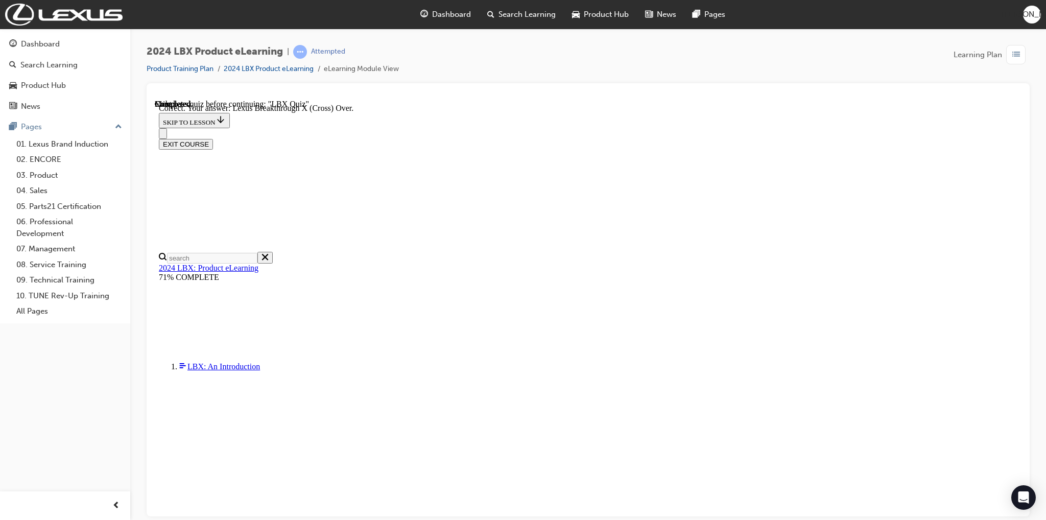
scroll to position [100, 0]
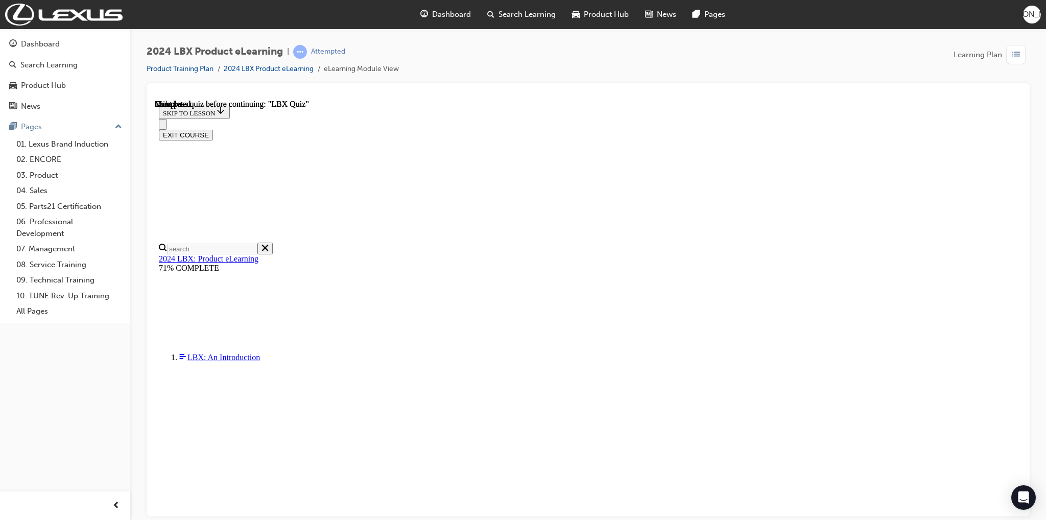
scroll to position [145, 0]
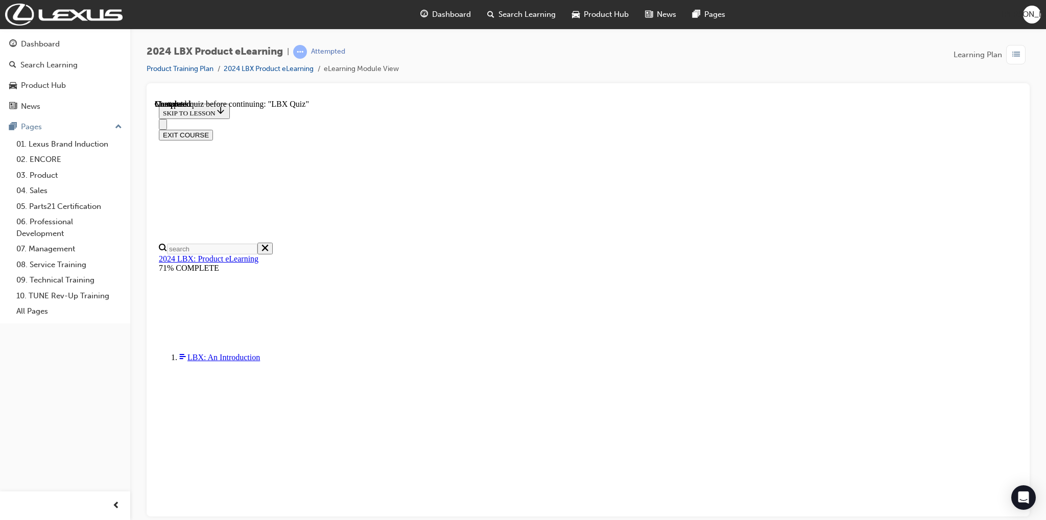
radio input "true"
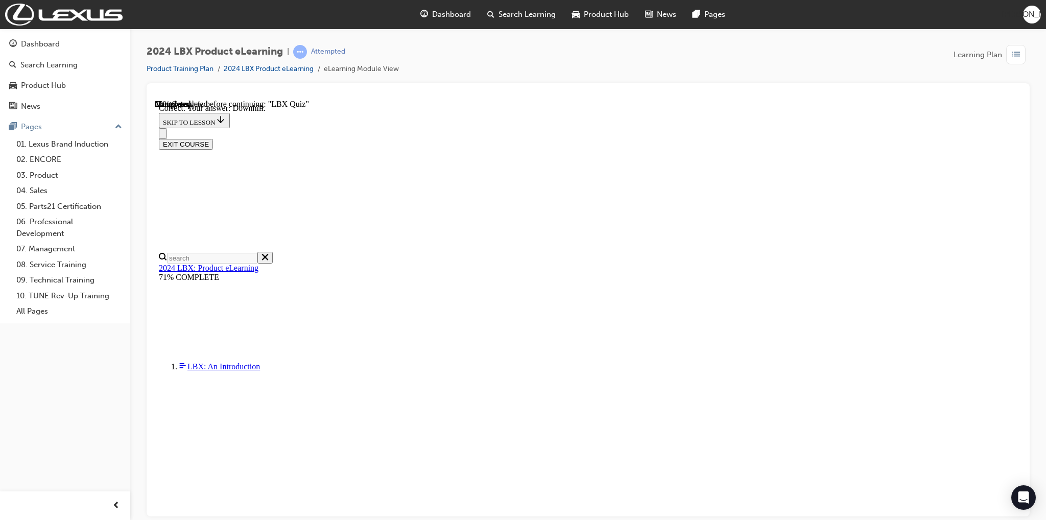
scroll to position [111, 0]
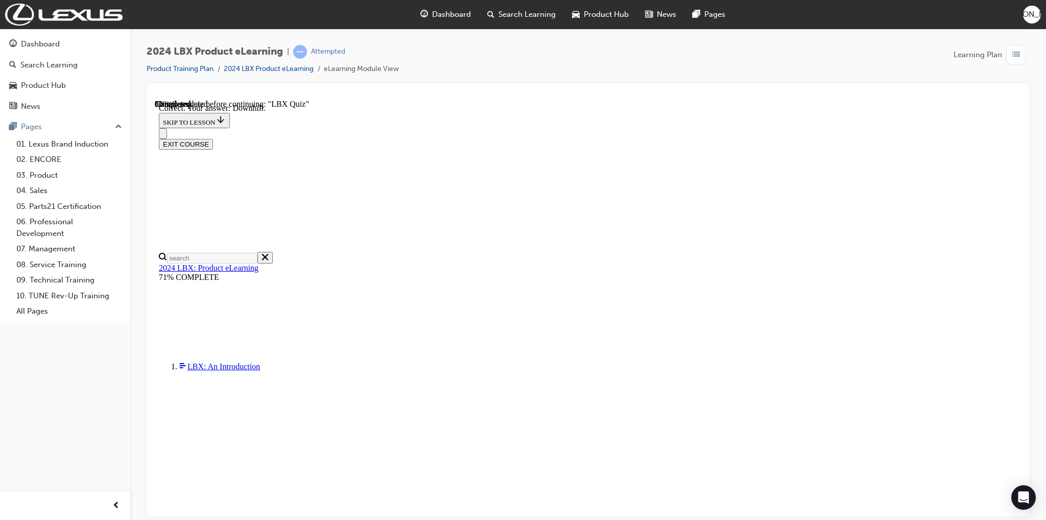
checkbox input "true"
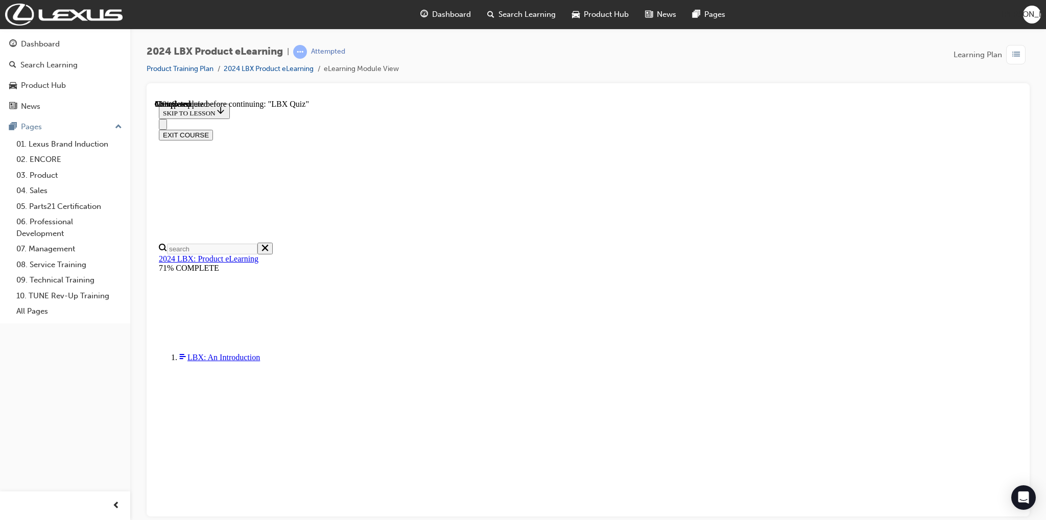
scroll to position [34, 0]
radio input "true"
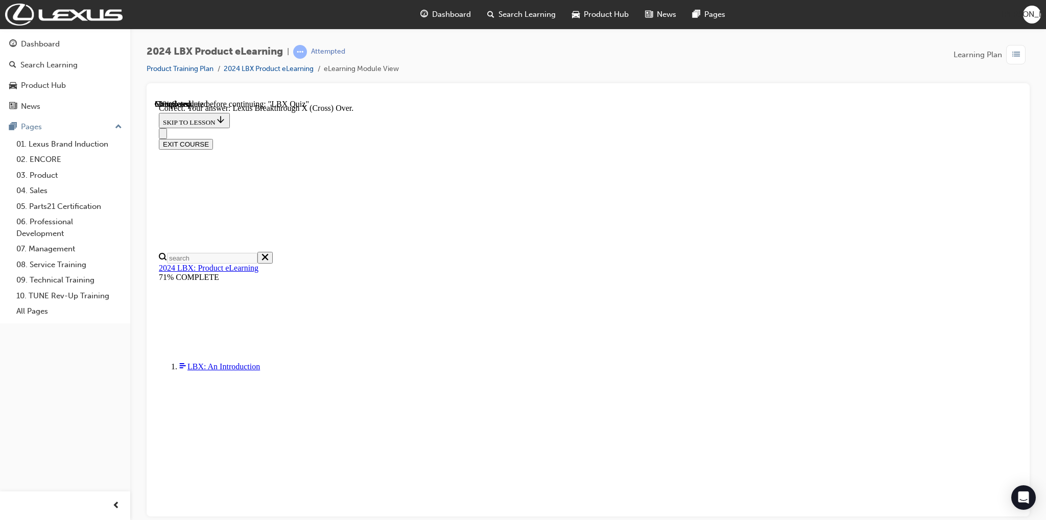
scroll to position [100, 0]
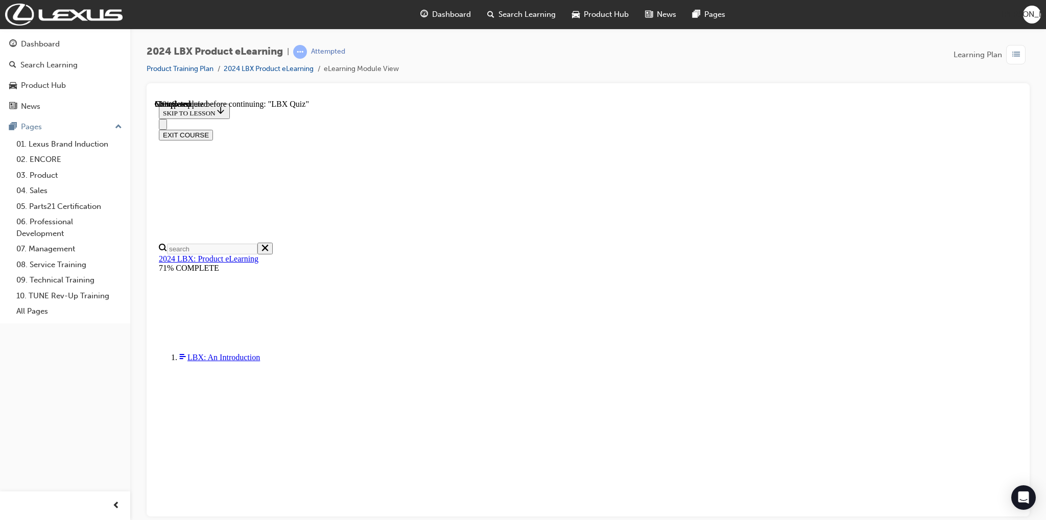
scroll to position [39, 0]
radio input "true"
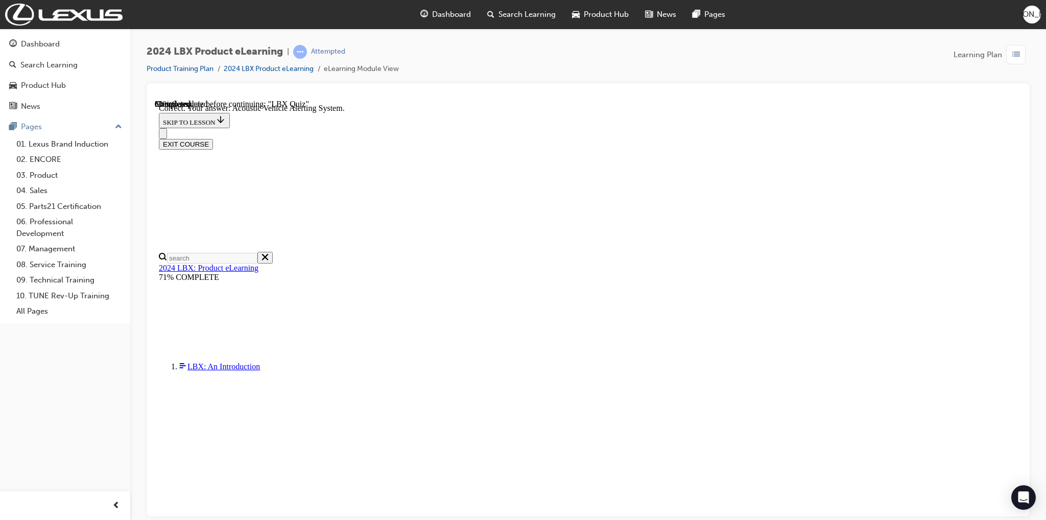
scroll to position [111, 0]
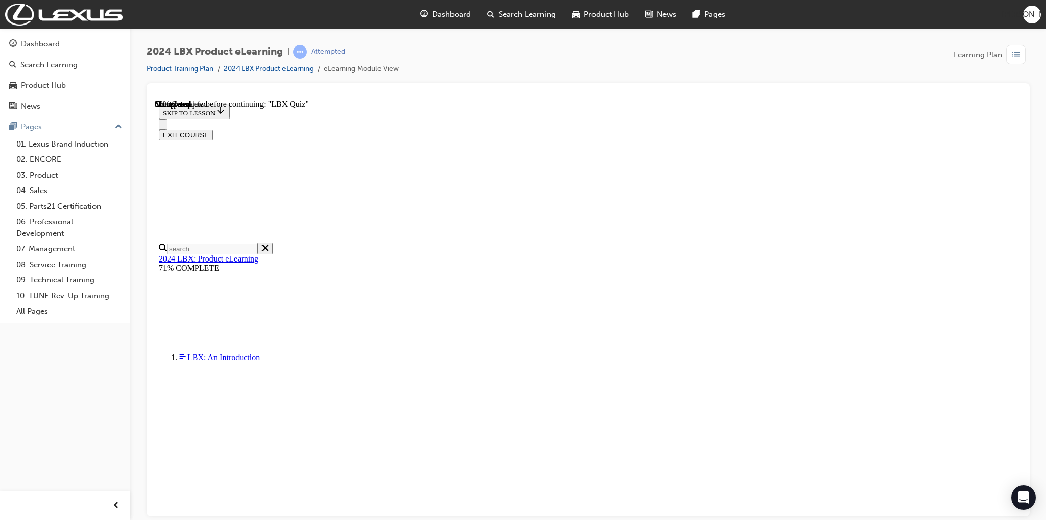
drag, startPoint x: 517, startPoint y: 415, endPoint x: 519, endPoint y: 387, distance: 28.6
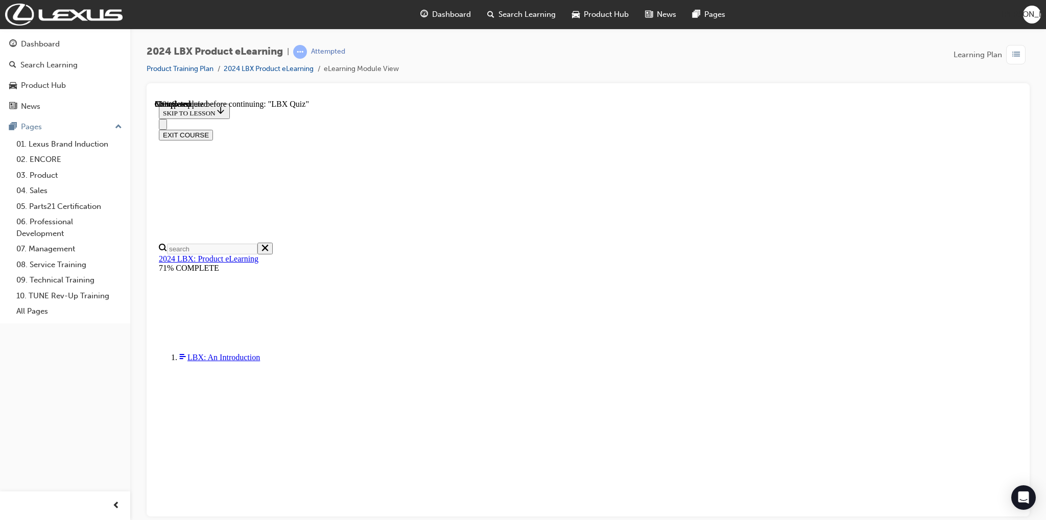
radio input "true"
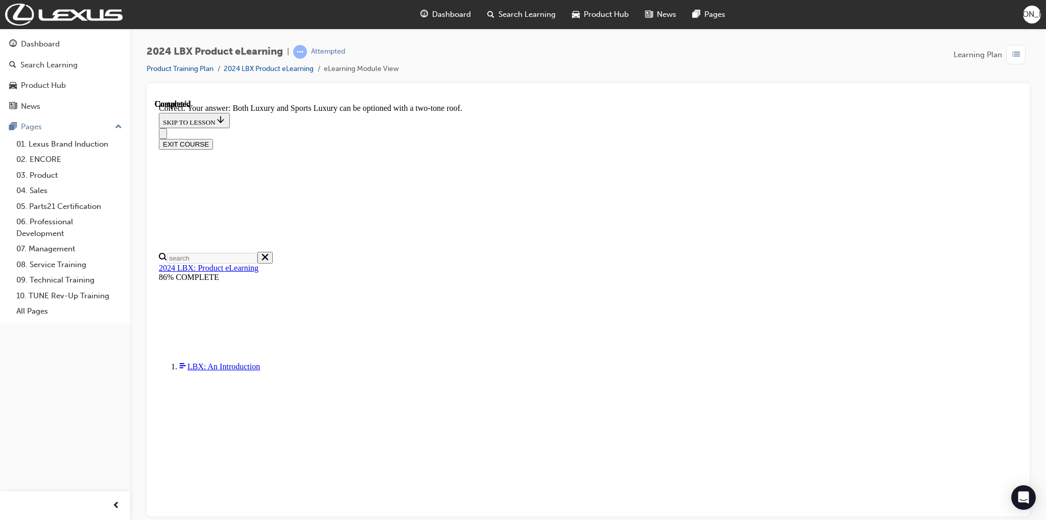
scroll to position [63, 0]
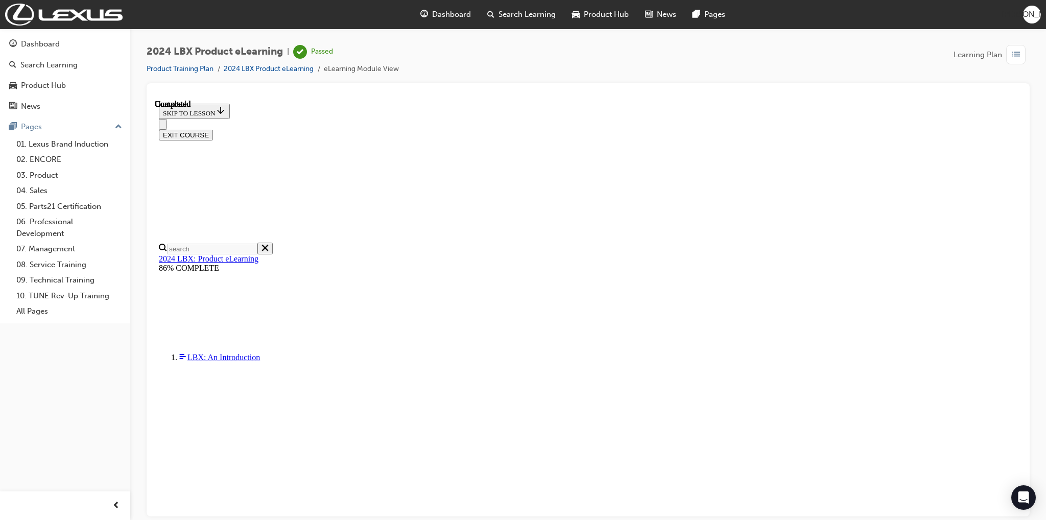
scroll to position [145, 0]
click at [213, 129] on button "EXIT COURSE" at bounding box center [186, 134] width 54 height 11
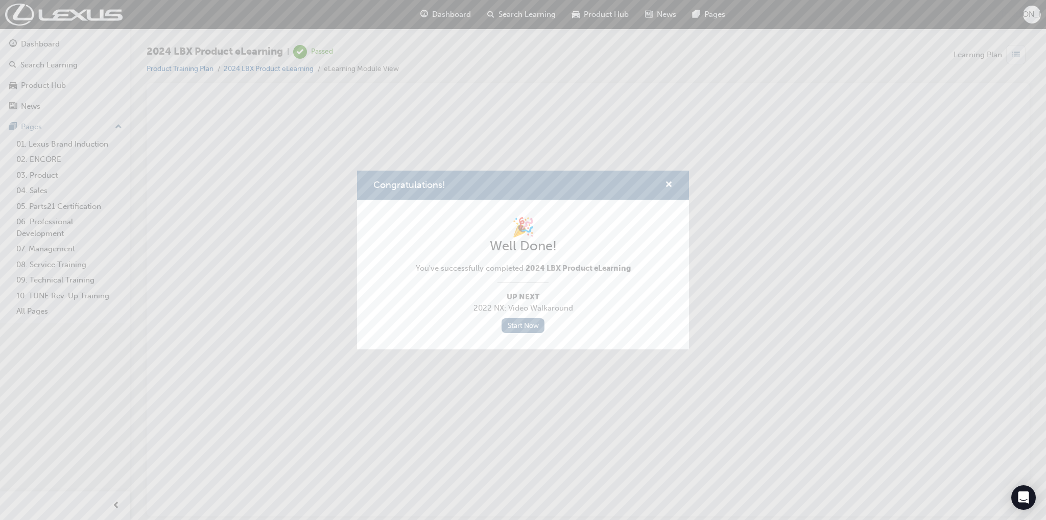
scroll to position [0, 0]
click at [670, 173] on div "Congratulations!" at bounding box center [523, 185] width 332 height 29
click at [668, 183] on span "cross-icon" at bounding box center [669, 185] width 8 height 9
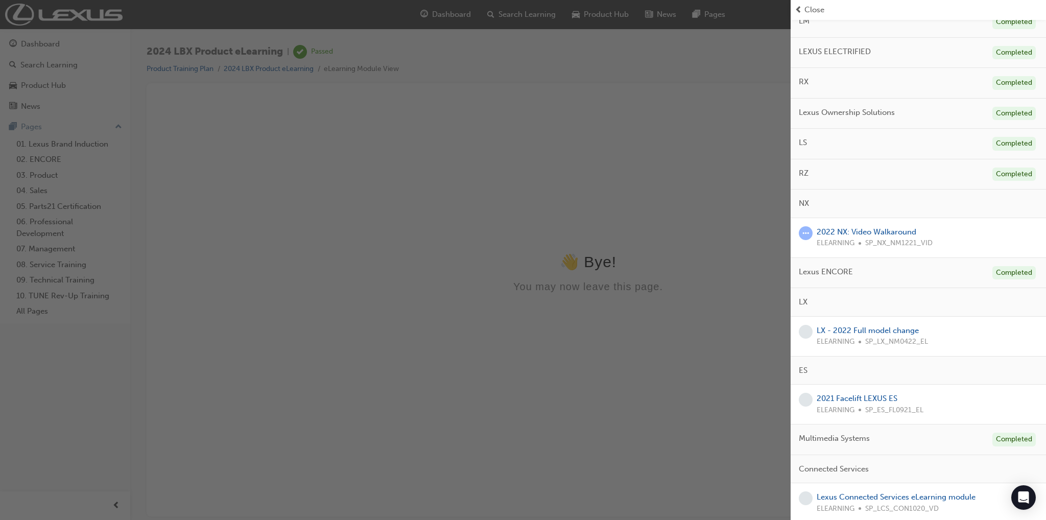
scroll to position [153, 0]
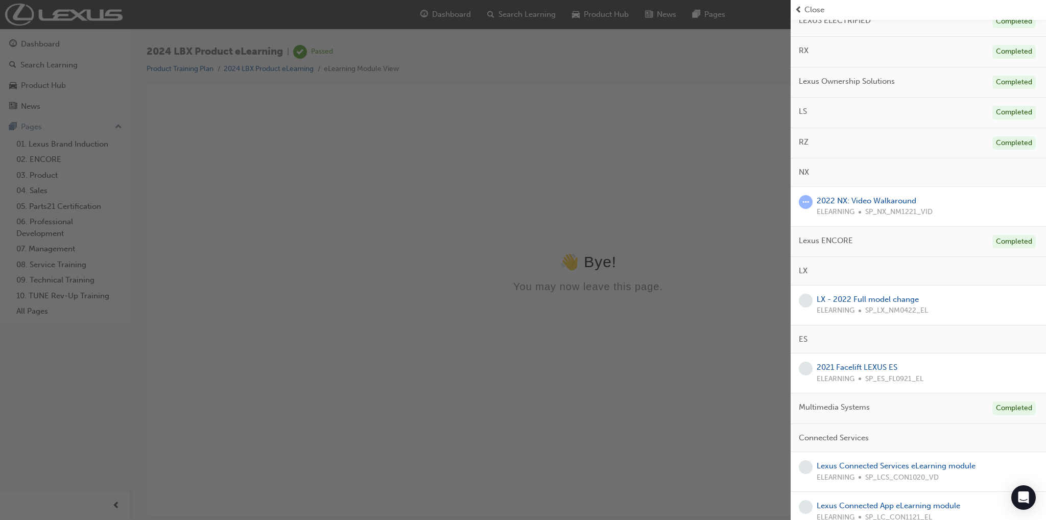
click at [572, 101] on div "button" at bounding box center [395, 260] width 791 height 520
